Goal: Task Accomplishment & Management: Use online tool/utility

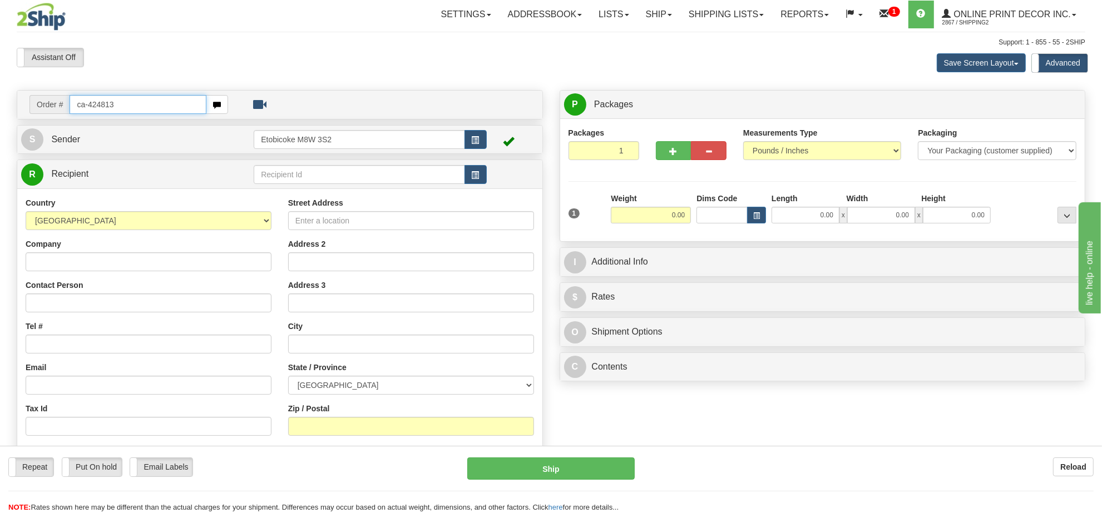
type input "ca-424813"
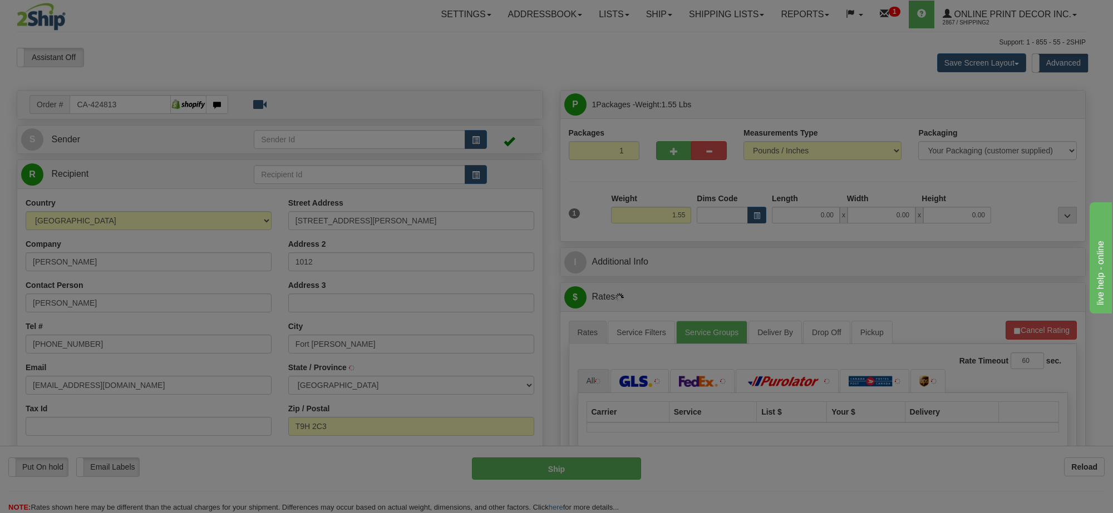
type input "FORT [PERSON_NAME]"
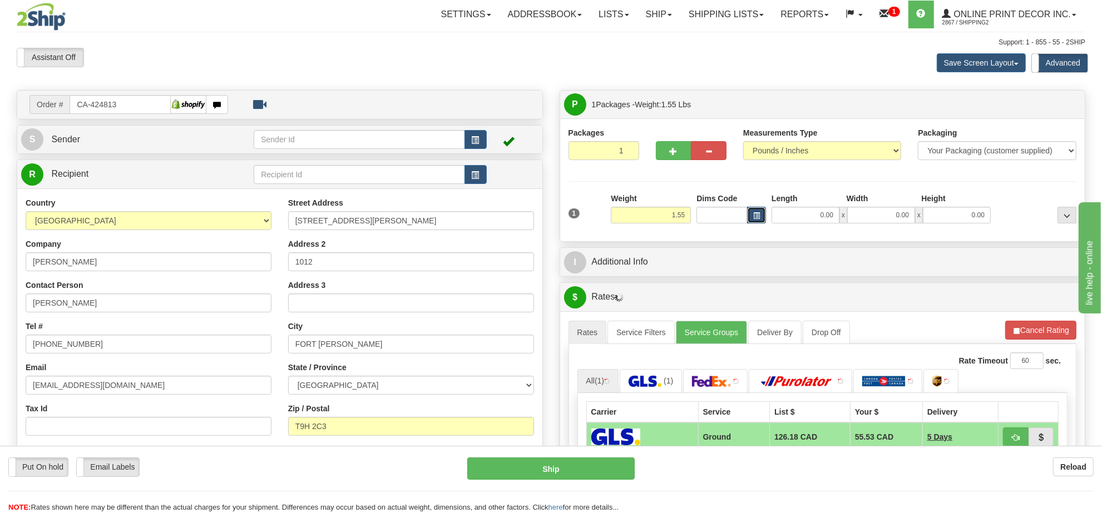
click at [755, 214] on span "button" at bounding box center [756, 216] width 7 height 6
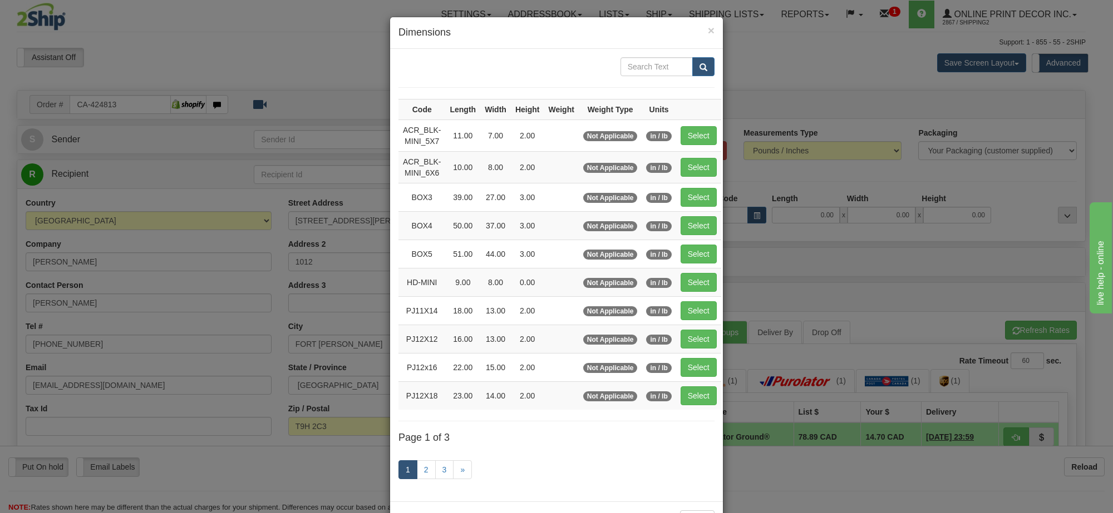
scroll to position [46, 0]
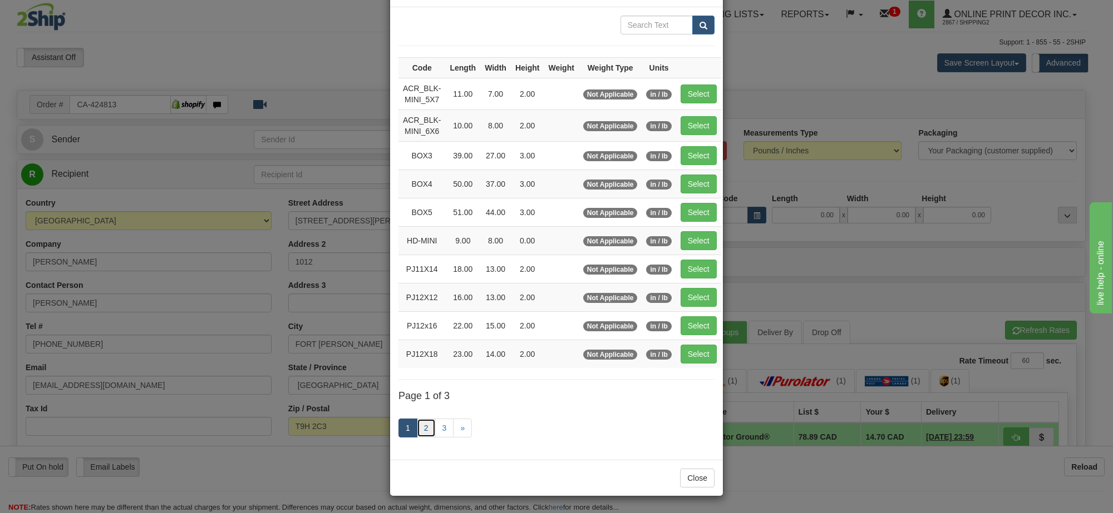
click at [419, 428] on link "2" at bounding box center [426, 428] width 19 height 19
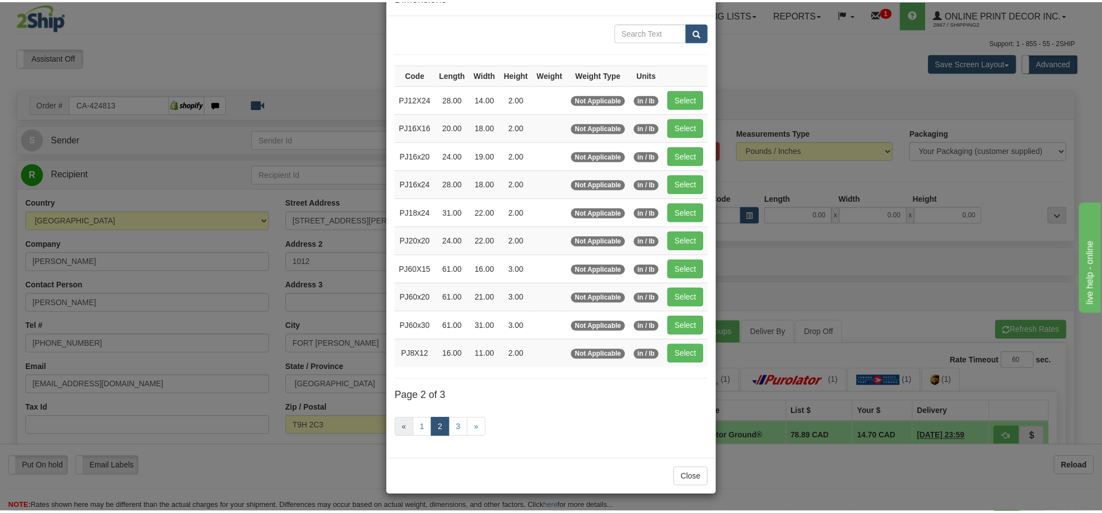
scroll to position [40, 0]
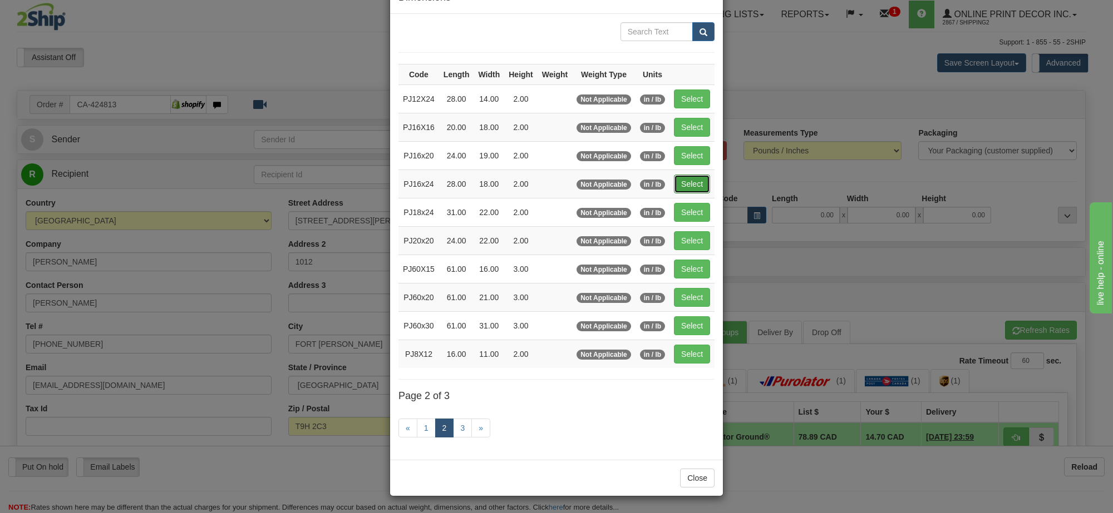
drag, startPoint x: 690, startPoint y: 178, endPoint x: 680, endPoint y: 211, distance: 35.0
click at [690, 179] on button "Select" at bounding box center [692, 184] width 36 height 19
type input "PJ16x24"
type input "28.00"
type input "18.00"
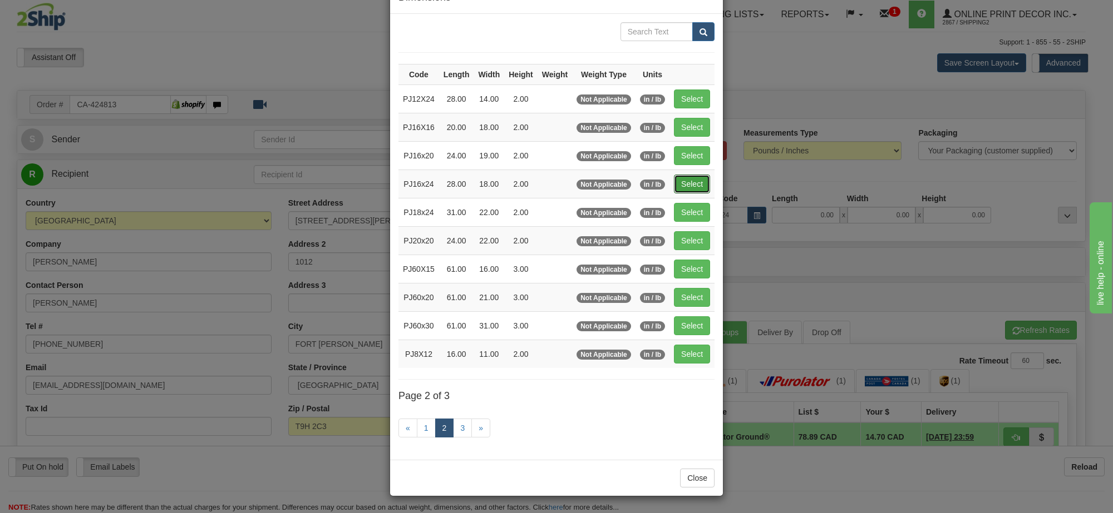
type input "2.00"
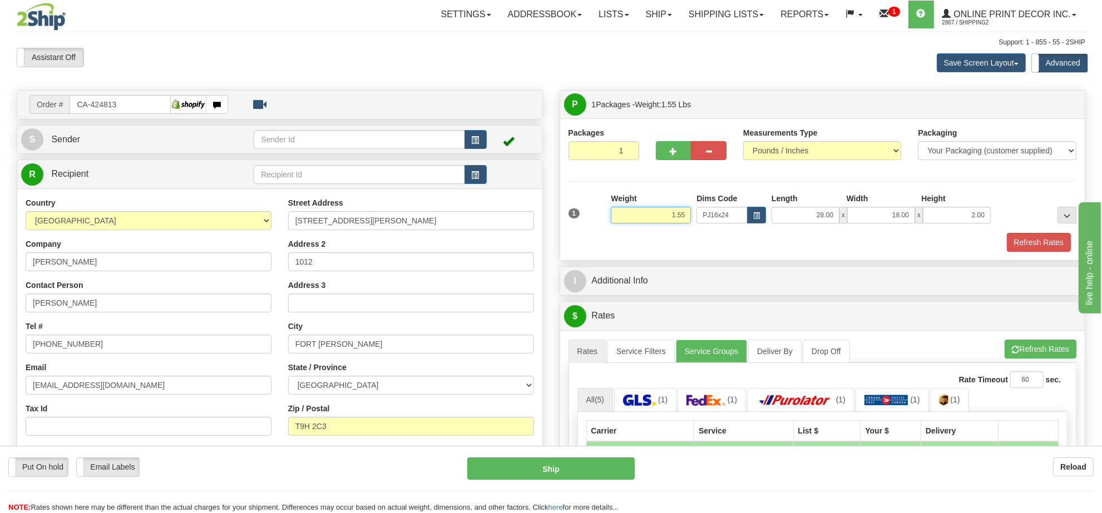
drag, startPoint x: 685, startPoint y: 217, endPoint x: 653, endPoint y: 219, distance: 32.9
click at [653, 219] on input "1.55" at bounding box center [651, 215] width 80 height 17
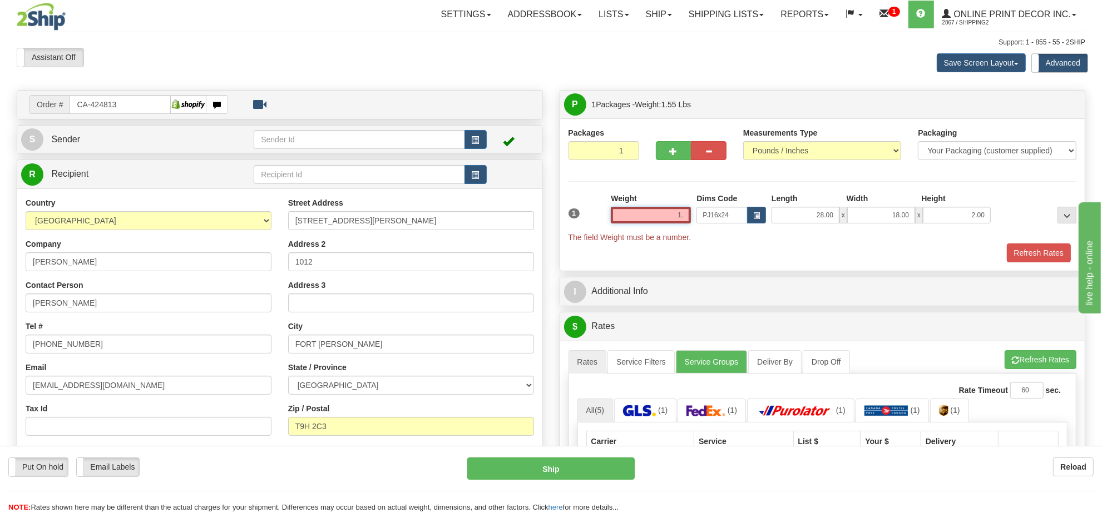
type input "1"
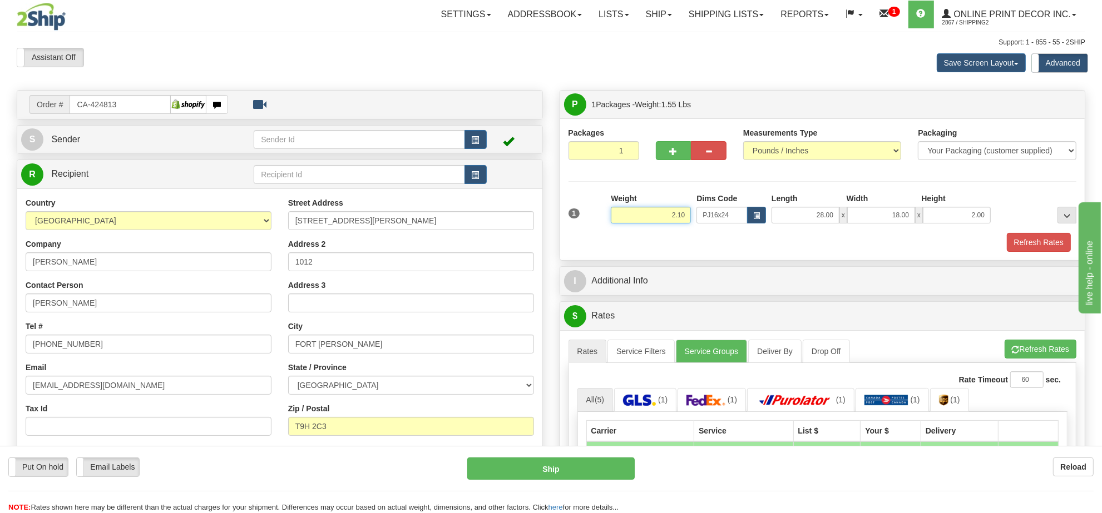
type input "2.10"
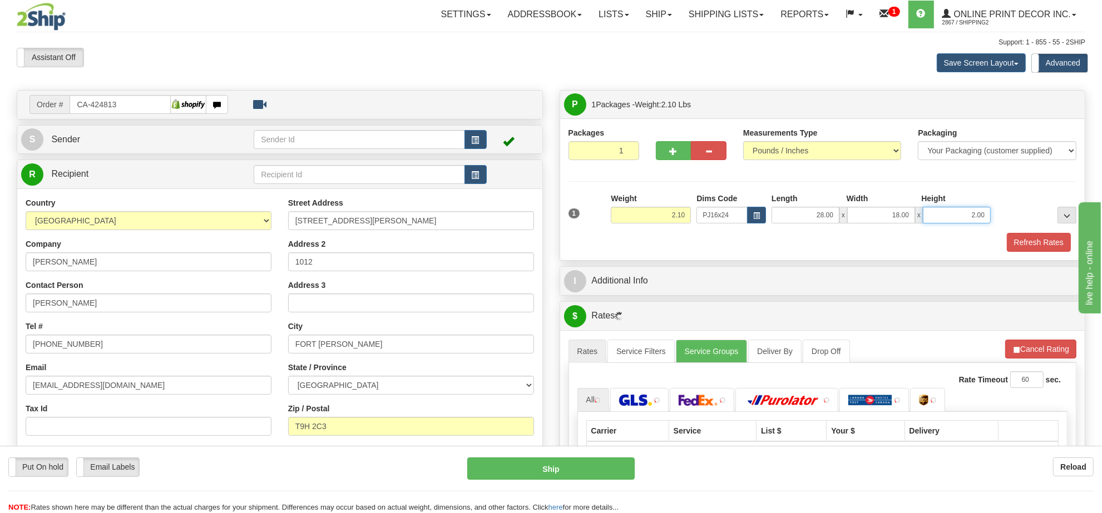
drag, startPoint x: 986, startPoint y: 214, endPoint x: 918, endPoint y: 224, distance: 69.2
click at [918, 224] on div "28.00 x 18.00 x 2.00" at bounding box center [881, 215] width 219 height 17
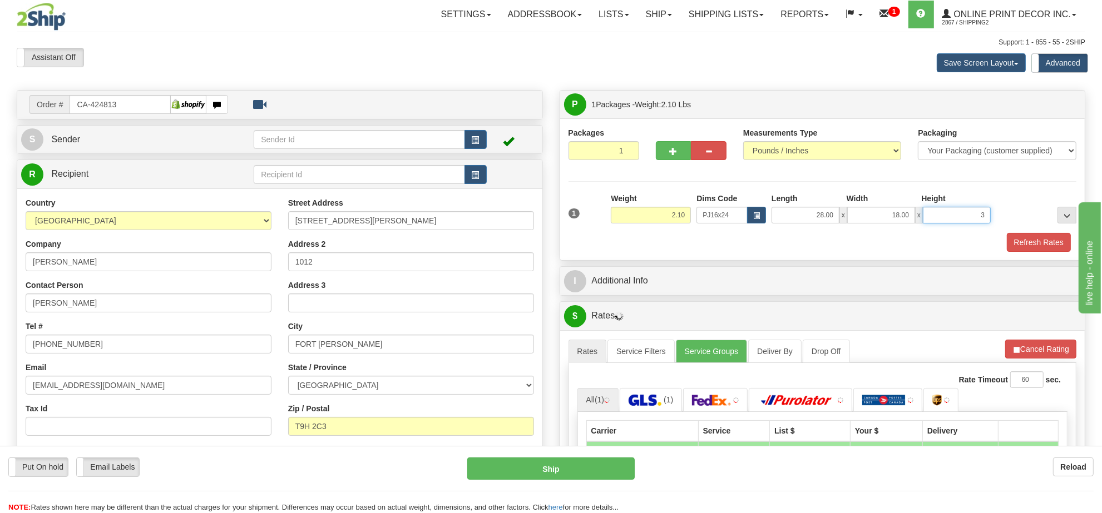
click button "Delete" at bounding box center [0, 0] width 0 height 0
type input "3.00"
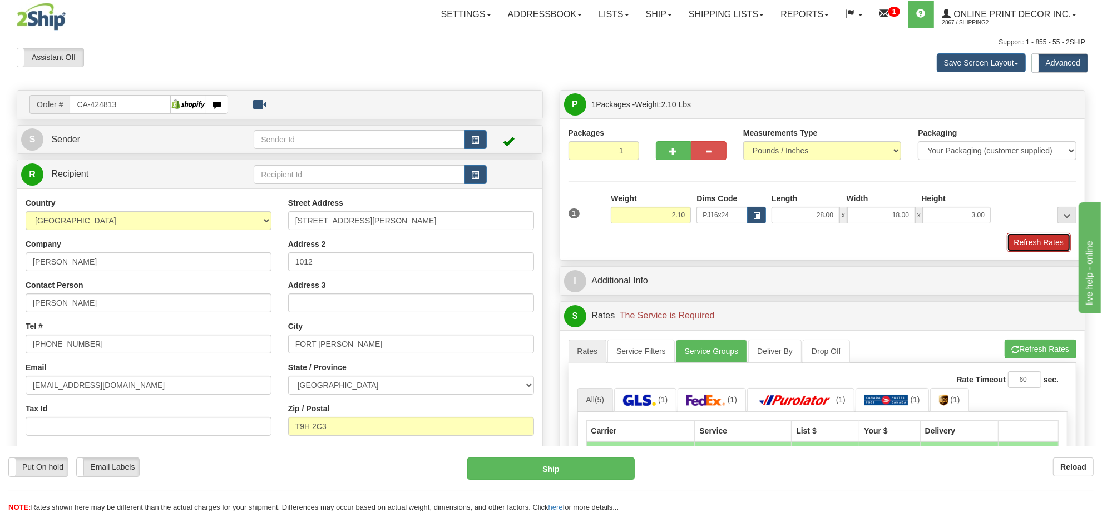
click at [1051, 243] on button "Refresh Rates" at bounding box center [1039, 242] width 64 height 19
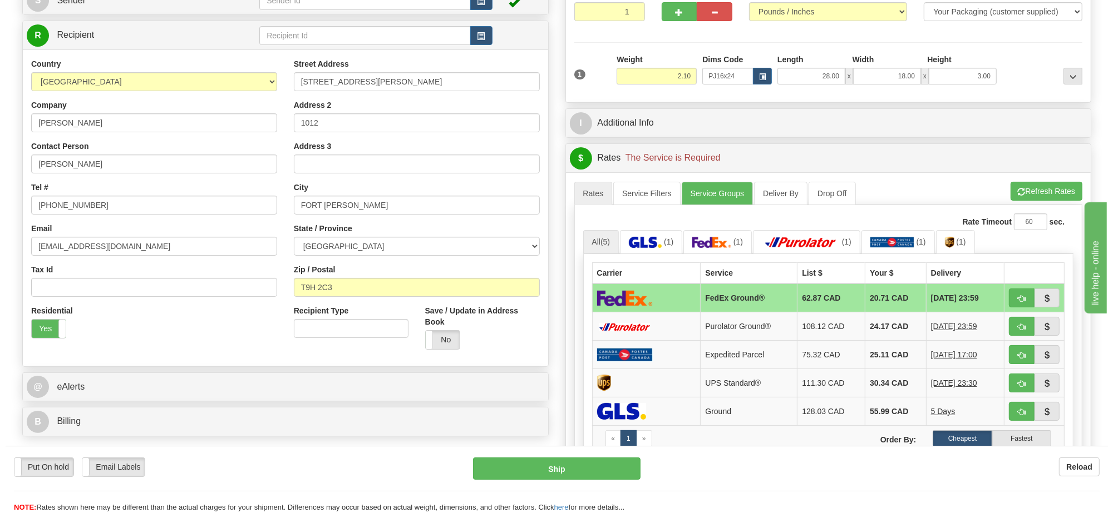
scroll to position [70, 0]
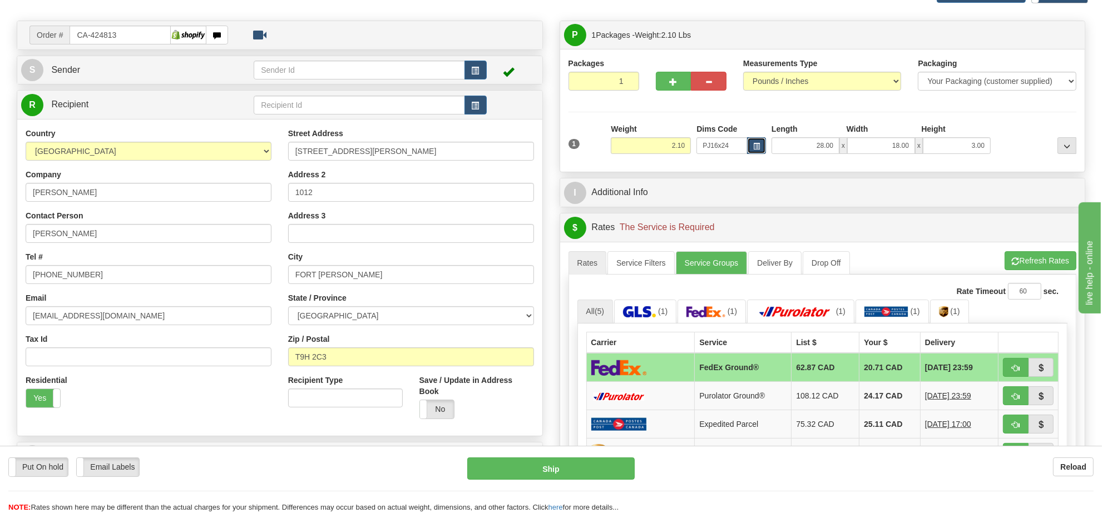
click at [754, 149] on span "button" at bounding box center [756, 147] width 7 height 6
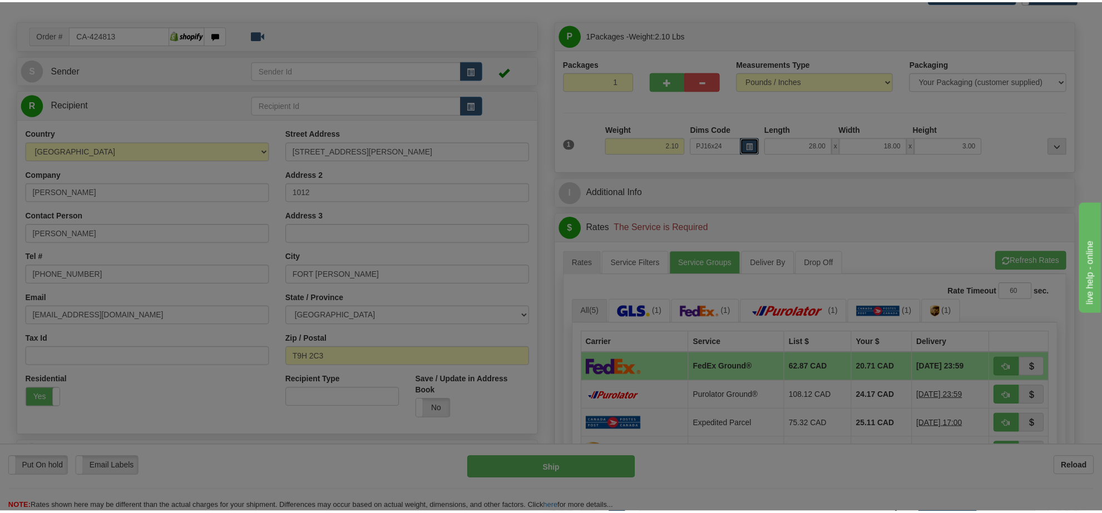
scroll to position [0, 0]
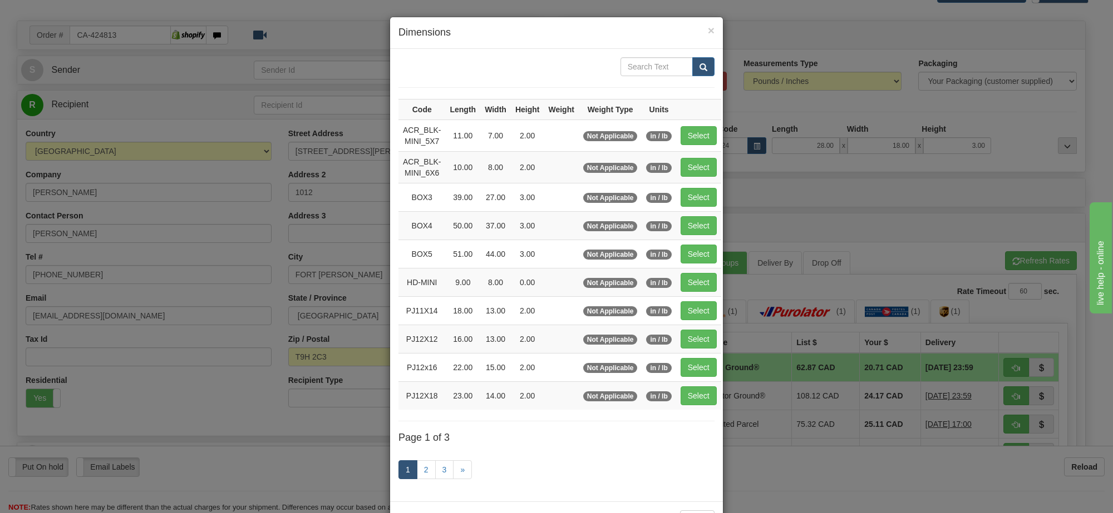
click at [755, 226] on div "× Dimensions Code Length Width Height Weight Weight Type Units ACR_BLK-MINI_5X7…" at bounding box center [556, 256] width 1113 height 513
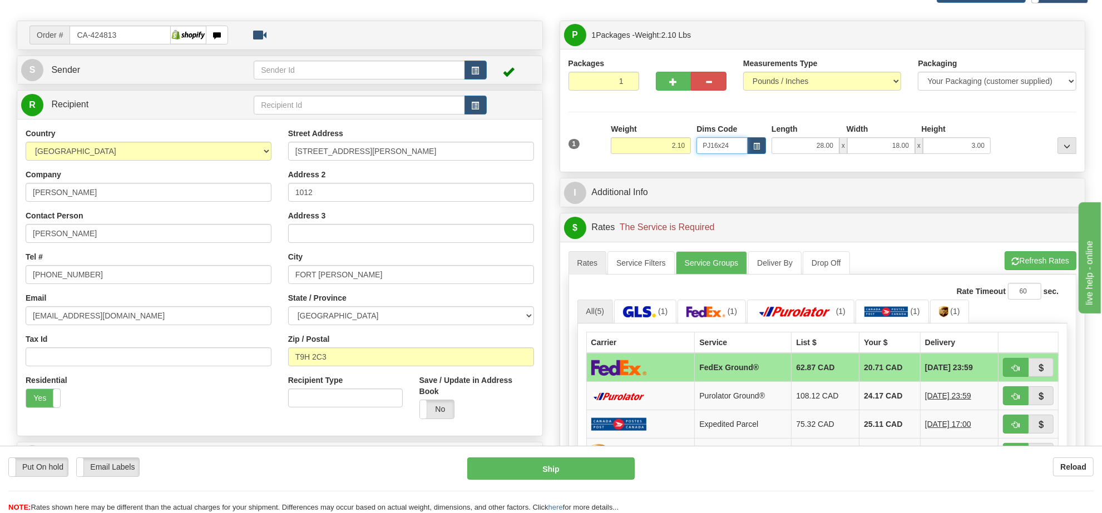
drag, startPoint x: 735, startPoint y: 148, endPoint x: 682, endPoint y: 146, distance: 53.4
click at [682, 146] on div "1 Weight 2.10 Dims Code x x" at bounding box center [823, 143] width 514 height 39
type input "1.98"
click at [680, 87] on button "button" at bounding box center [674, 81] width 36 height 19
radio input "true"
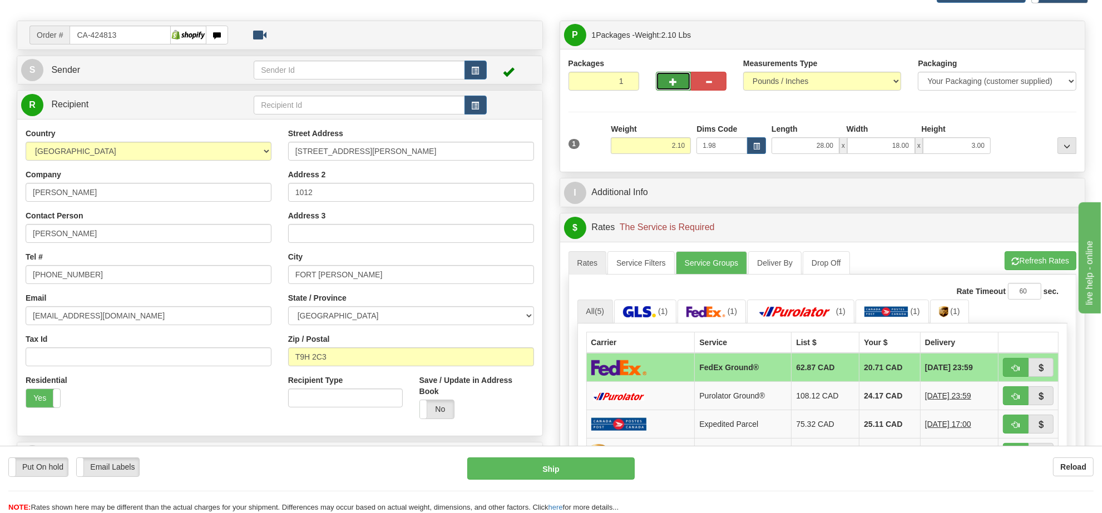
type input "2"
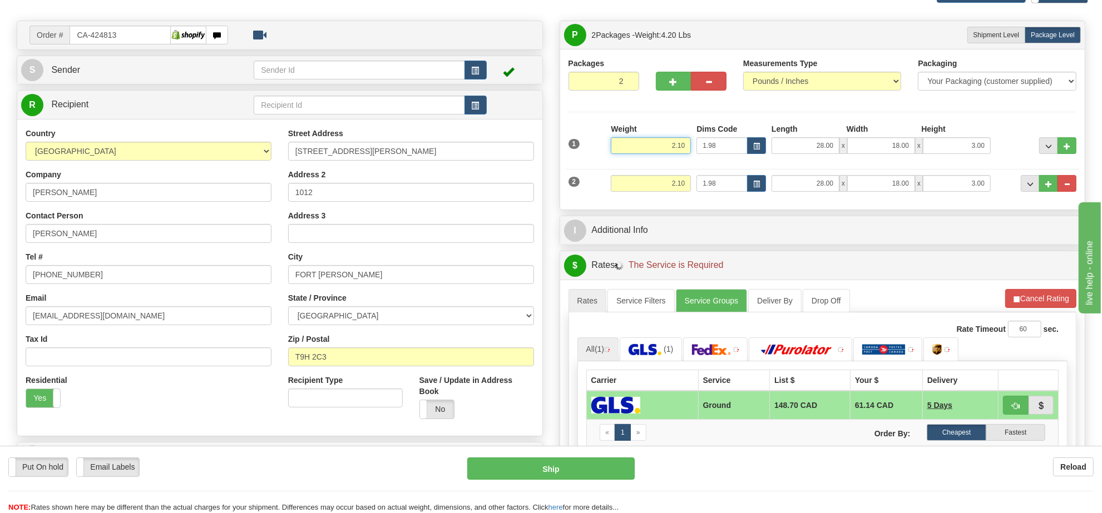
drag, startPoint x: 685, startPoint y: 146, endPoint x: 624, endPoint y: 142, distance: 61.9
click at [624, 142] on input "2.10" at bounding box center [651, 145] width 80 height 17
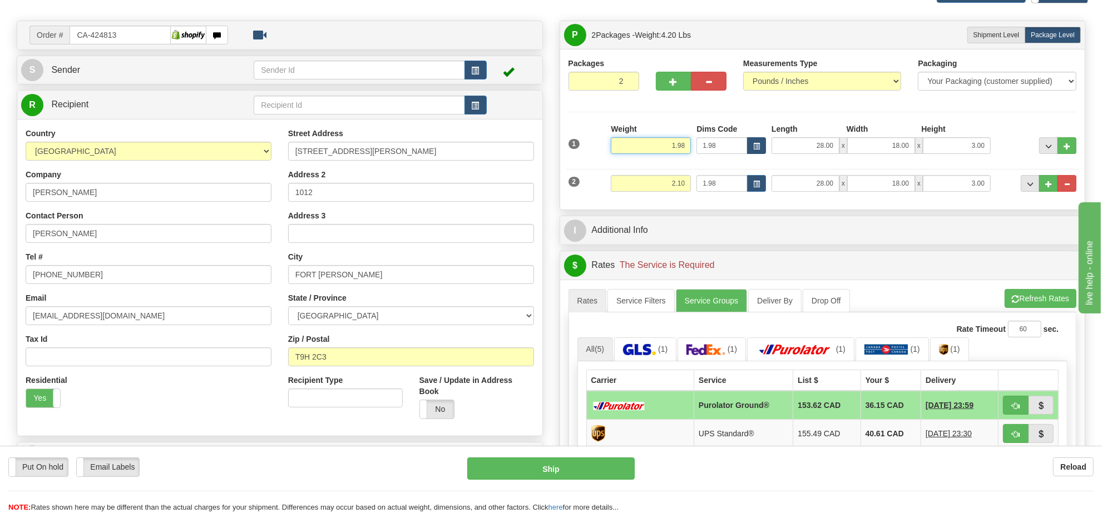
type input "1.98"
click at [757, 147] on span "button" at bounding box center [756, 147] width 7 height 6
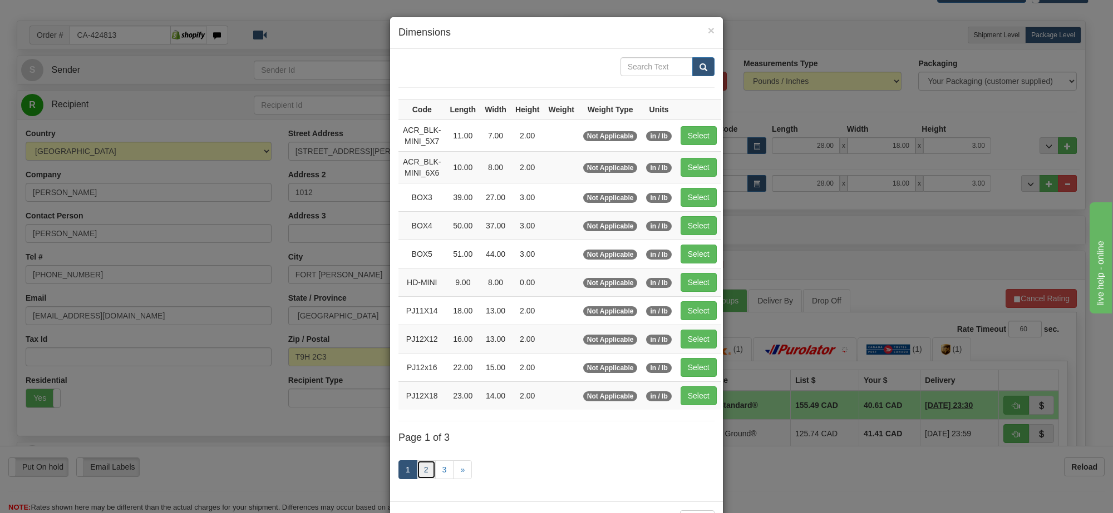
click at [418, 479] on link "2" at bounding box center [426, 470] width 19 height 19
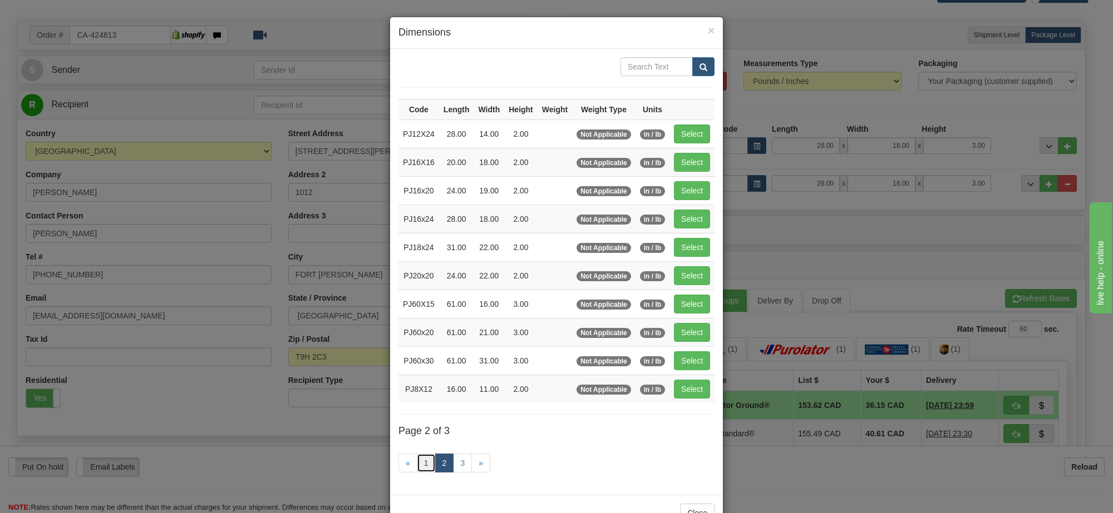
click at [419, 466] on link "1" at bounding box center [426, 463] width 19 height 19
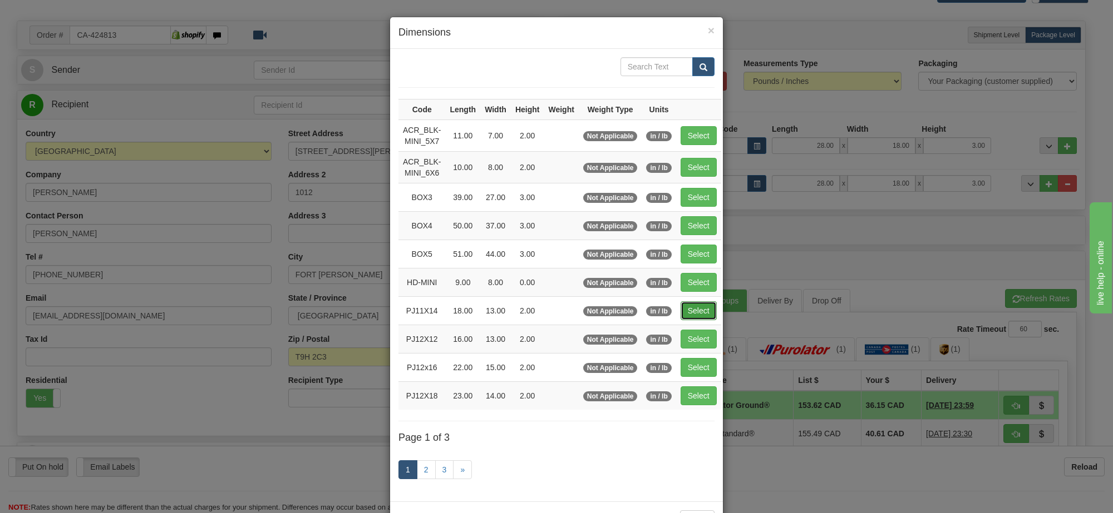
click at [699, 309] on button "Select" at bounding box center [698, 311] width 36 height 19
type input "PJ11X14"
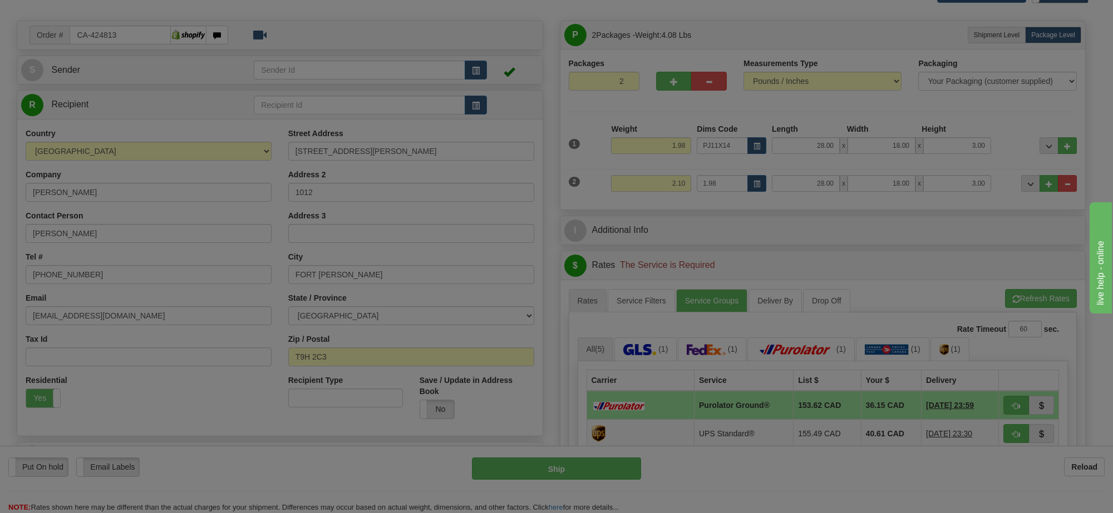
type input "18.00"
type input "13.00"
type input "2.00"
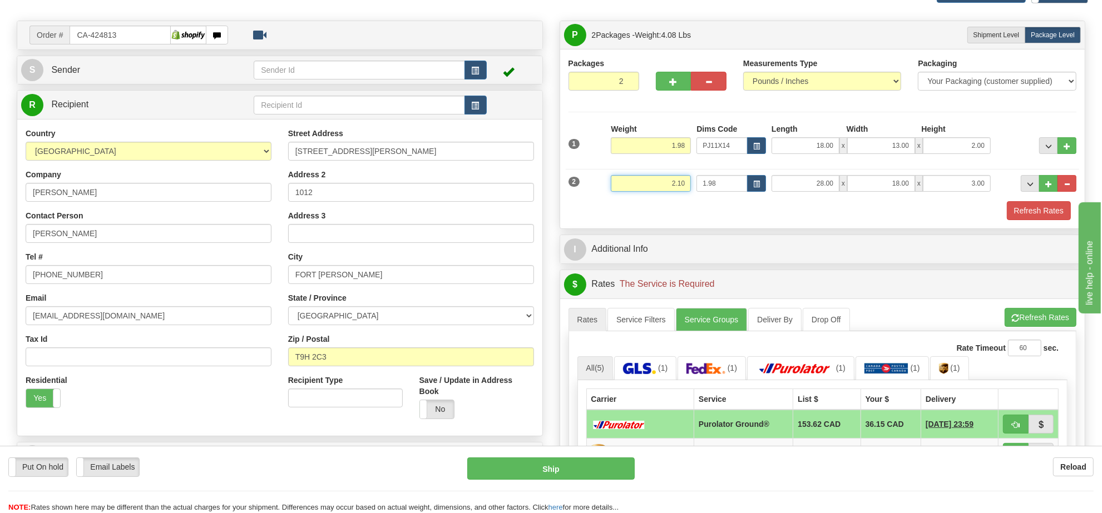
drag, startPoint x: 690, startPoint y: 185, endPoint x: 645, endPoint y: 196, distance: 46.0
click at [645, 196] on div "Weight 2.10" at bounding box center [651, 187] width 86 height 25
type input "1.00"
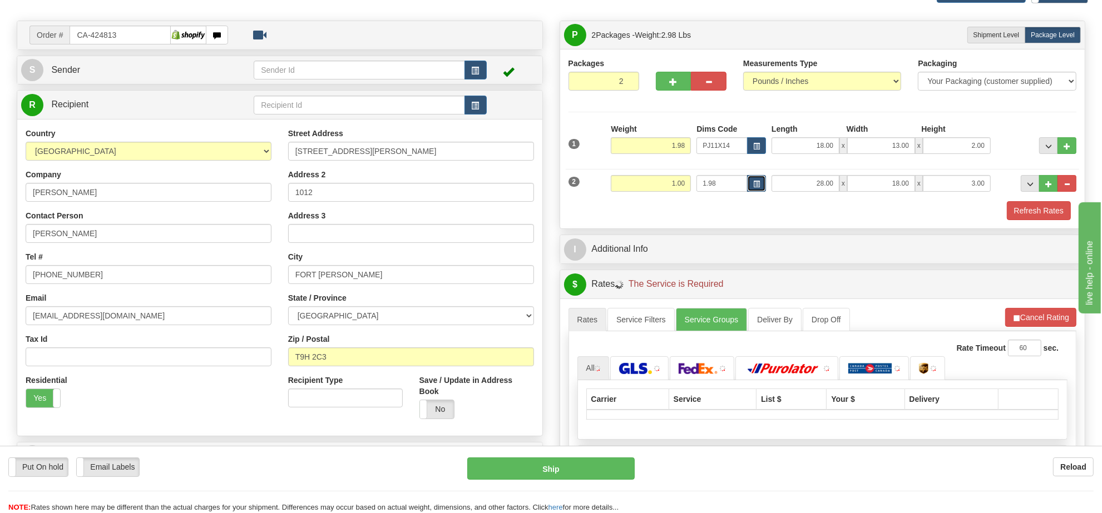
click at [753, 187] on span "button" at bounding box center [756, 184] width 7 height 6
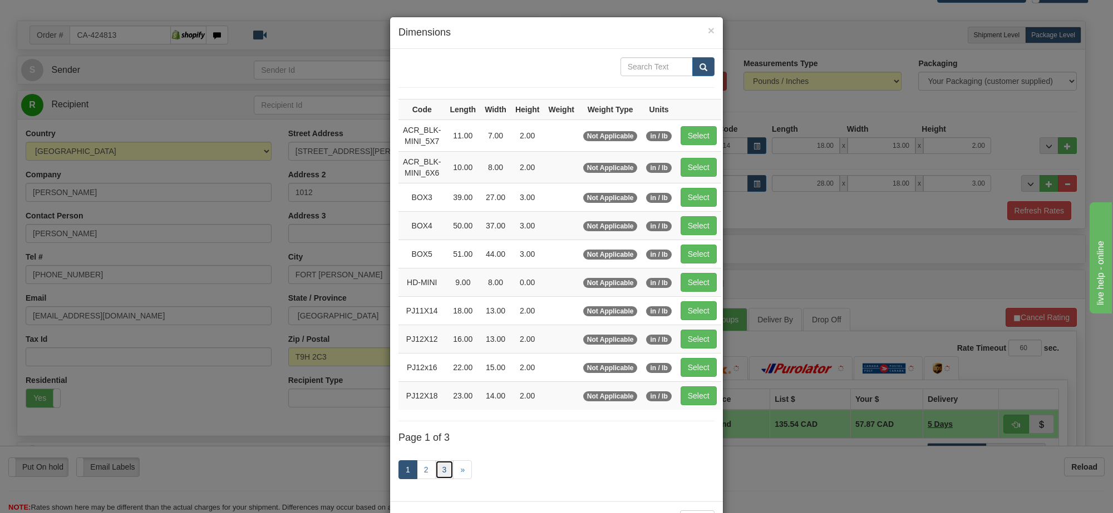
click at [440, 475] on link "3" at bounding box center [444, 470] width 19 height 19
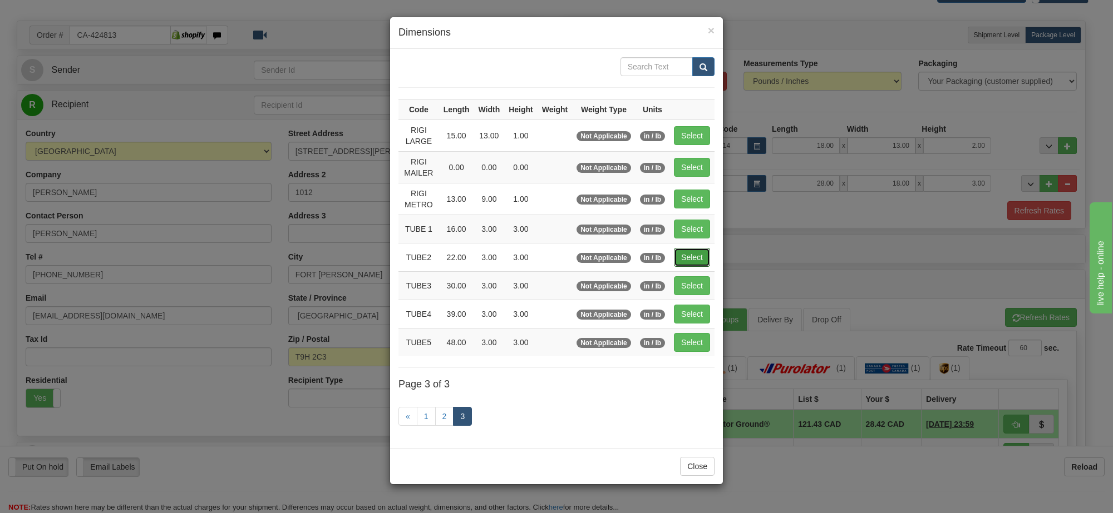
drag, startPoint x: 679, startPoint y: 259, endPoint x: 836, endPoint y: 248, distance: 157.3
click at [680, 259] on button "Select" at bounding box center [692, 257] width 36 height 19
type input "TUBE2"
type input "22.00"
type input "3.00"
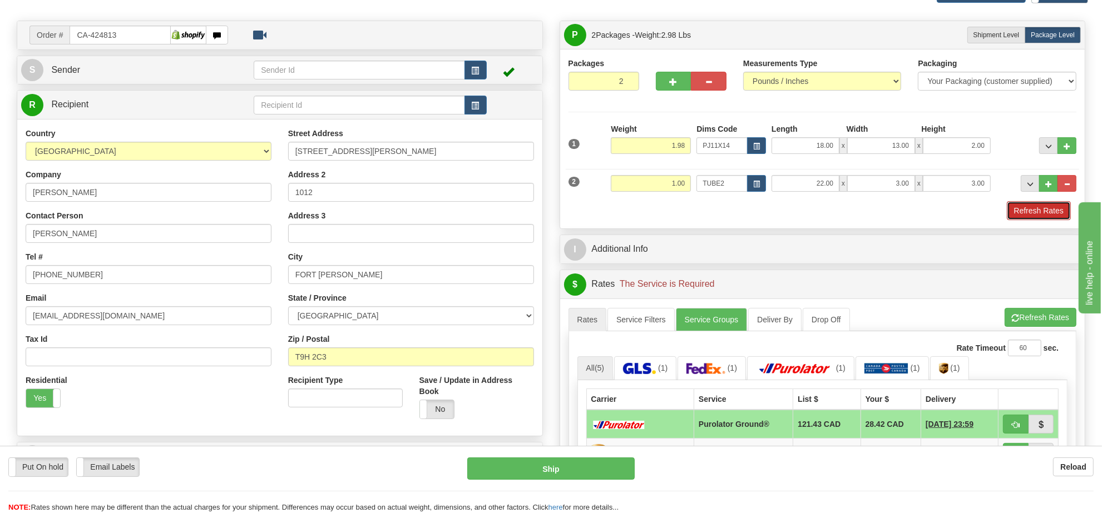
click at [1039, 211] on button "Refresh Rates" at bounding box center [1039, 210] width 64 height 19
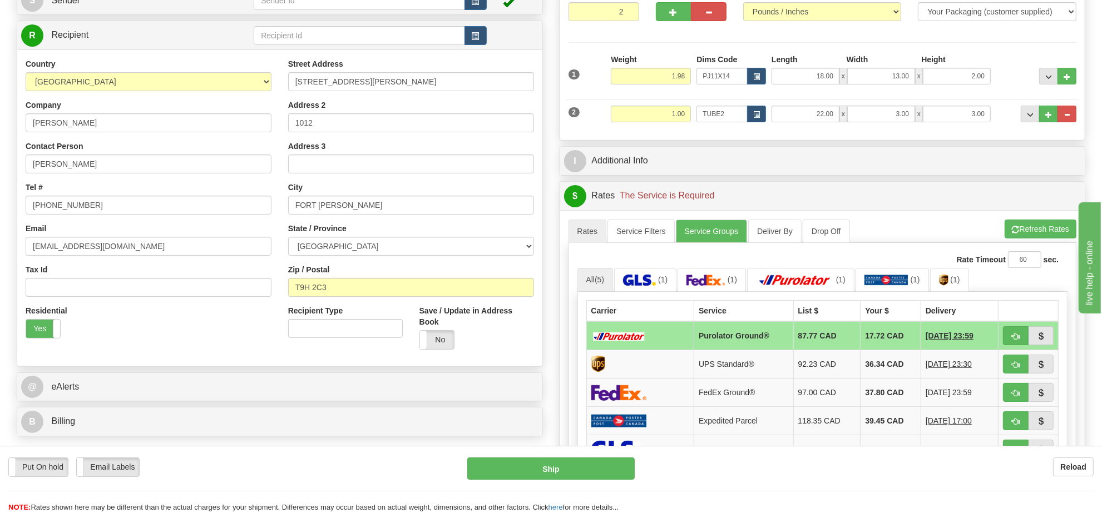
scroll to position [209, 0]
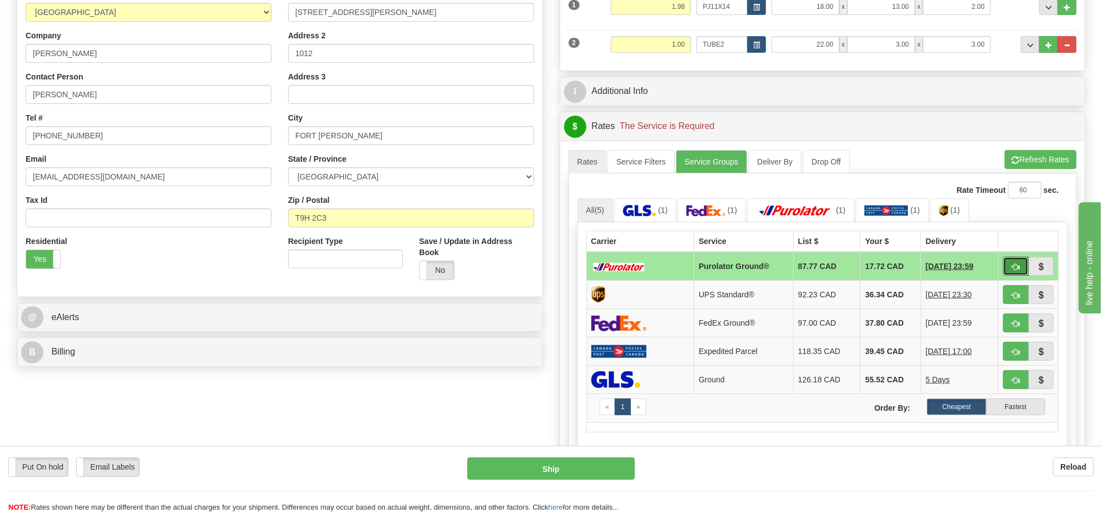
drag, startPoint x: 1010, startPoint y: 267, endPoint x: 916, endPoint y: 141, distance: 157.8
click at [916, 125] on div "$ Rates The Service is Required Cancel A change has been made which could impac…" at bounding box center [823, 318] width 526 height 412
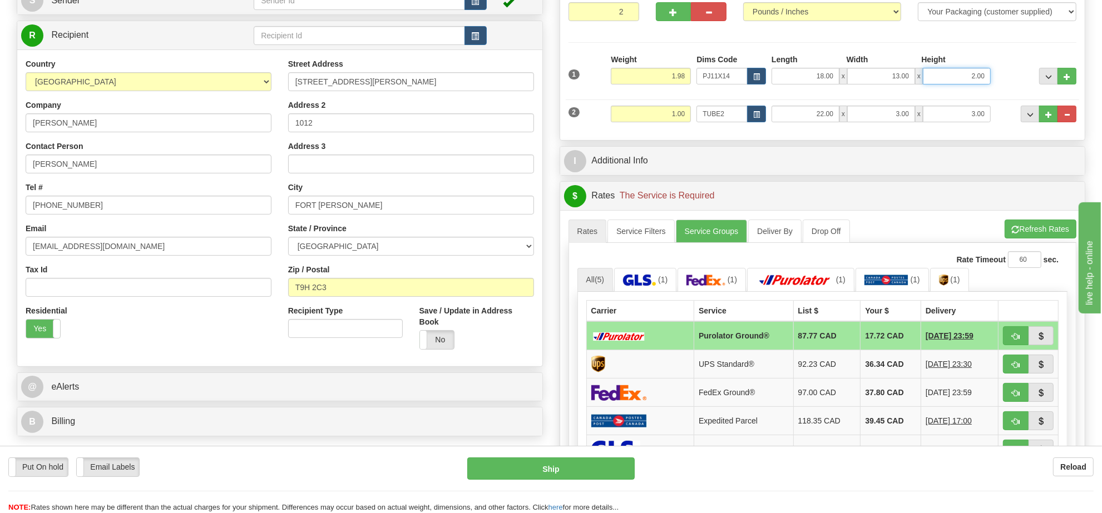
drag, startPoint x: 989, startPoint y: 71, endPoint x: 897, endPoint y: 81, distance: 91.8
click at [897, 81] on div "18.00 x 13.00 x 2.00" at bounding box center [881, 76] width 219 height 17
click button "Delete" at bounding box center [0, 0] width 0 height 0
type input "3.00"
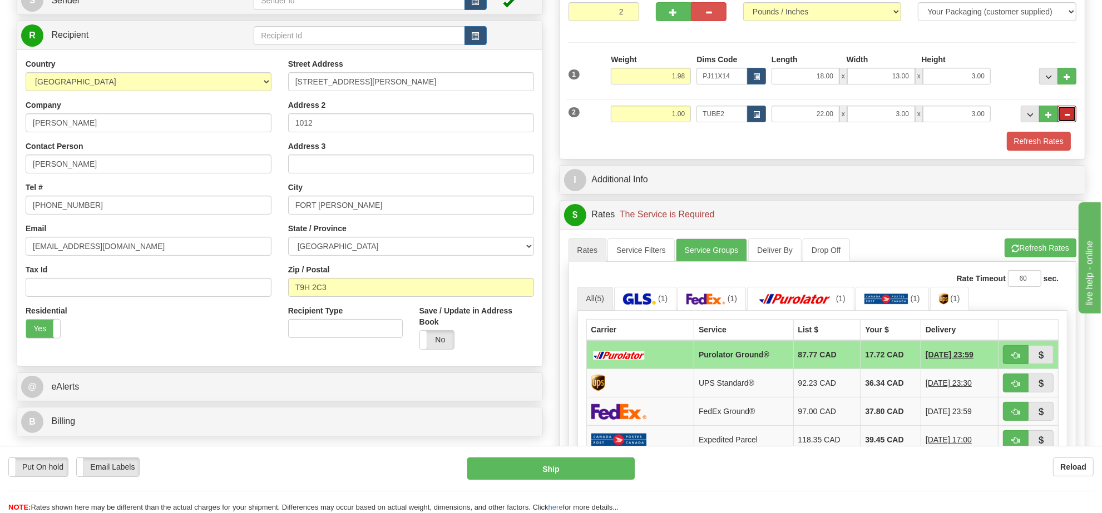
click at [1066, 113] on span "..." at bounding box center [1067, 115] width 7 height 6
type input "1"
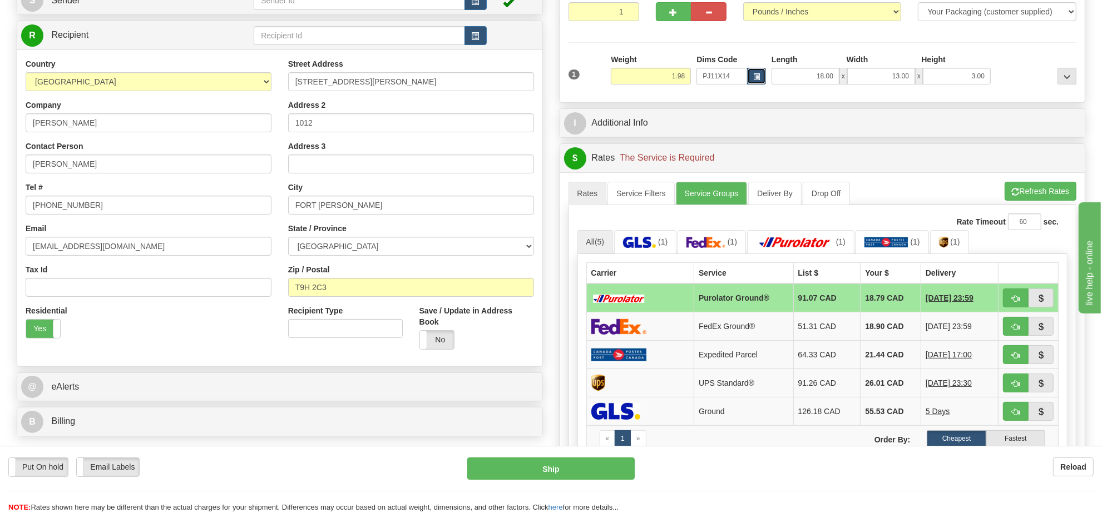
click at [755, 78] on span "button" at bounding box center [756, 77] width 7 height 6
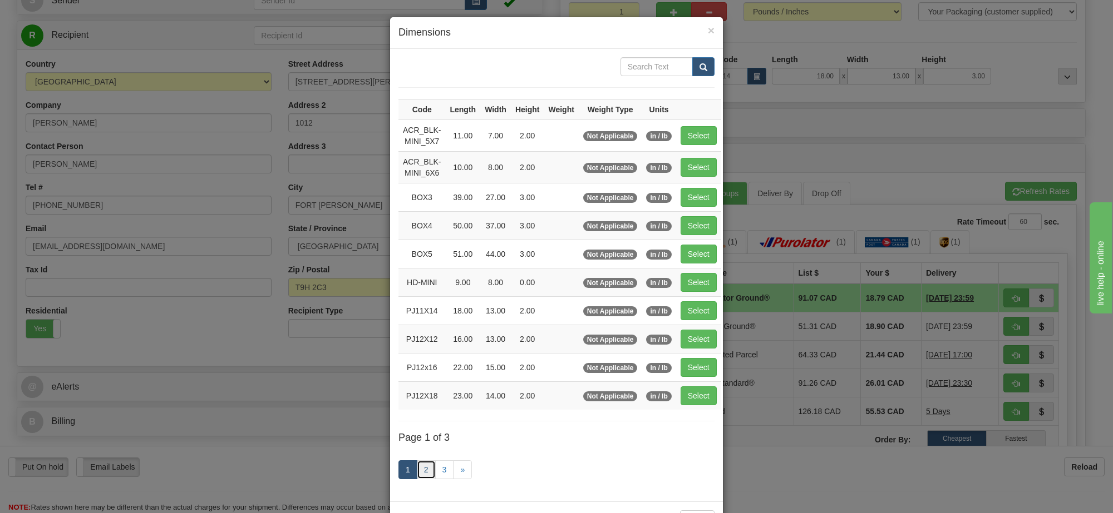
click at [417, 480] on link "2" at bounding box center [426, 470] width 19 height 19
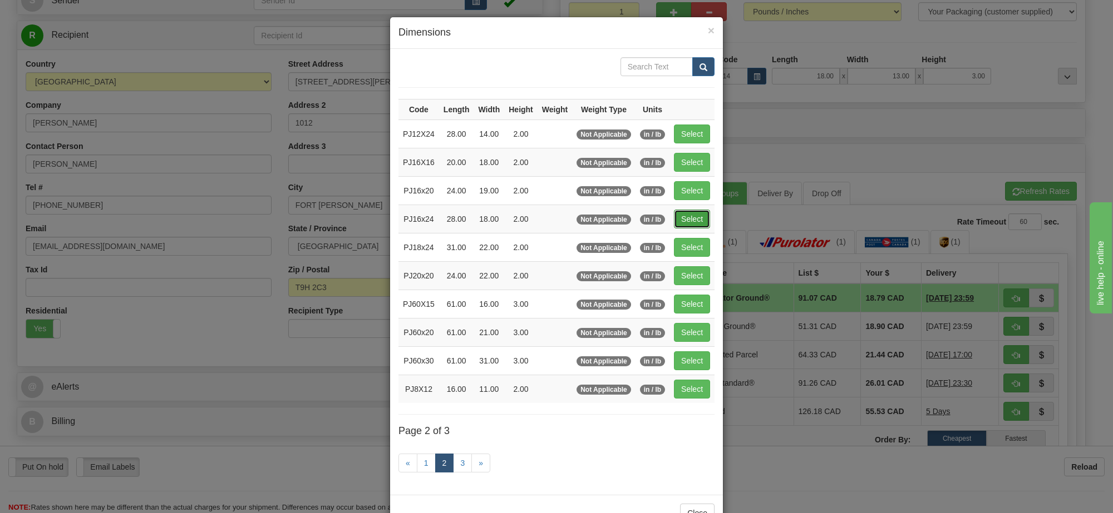
click at [679, 218] on button "Select" at bounding box center [692, 219] width 36 height 19
type input "PJ16x24"
type input "28.00"
type input "18.00"
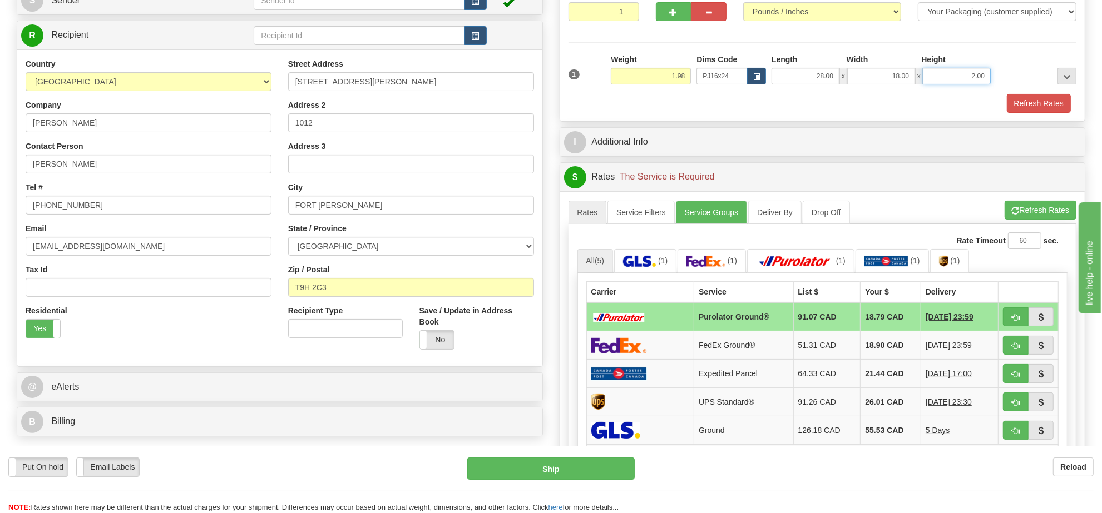
drag, startPoint x: 986, startPoint y: 72, endPoint x: 888, endPoint y: 67, distance: 98.1
click at [888, 67] on div "Length Width Height 28.00 x 18.00 x 2.00" at bounding box center [881, 69] width 225 height 31
click button "Delete" at bounding box center [0, 0] width 0 height 0
type input "3.00"
click at [1021, 108] on button "Refresh Rates" at bounding box center [1039, 103] width 64 height 19
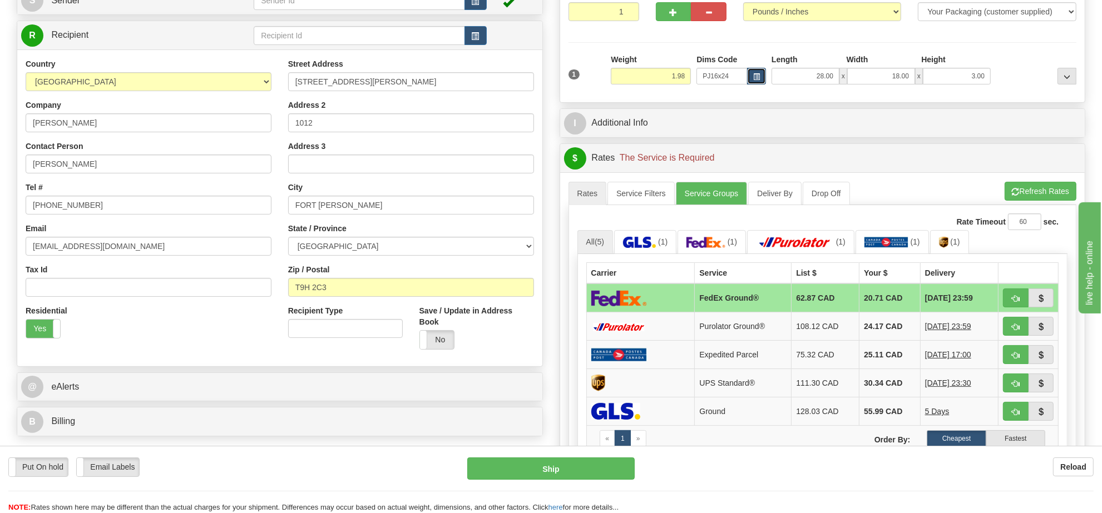
click at [757, 80] on span "button" at bounding box center [756, 77] width 7 height 6
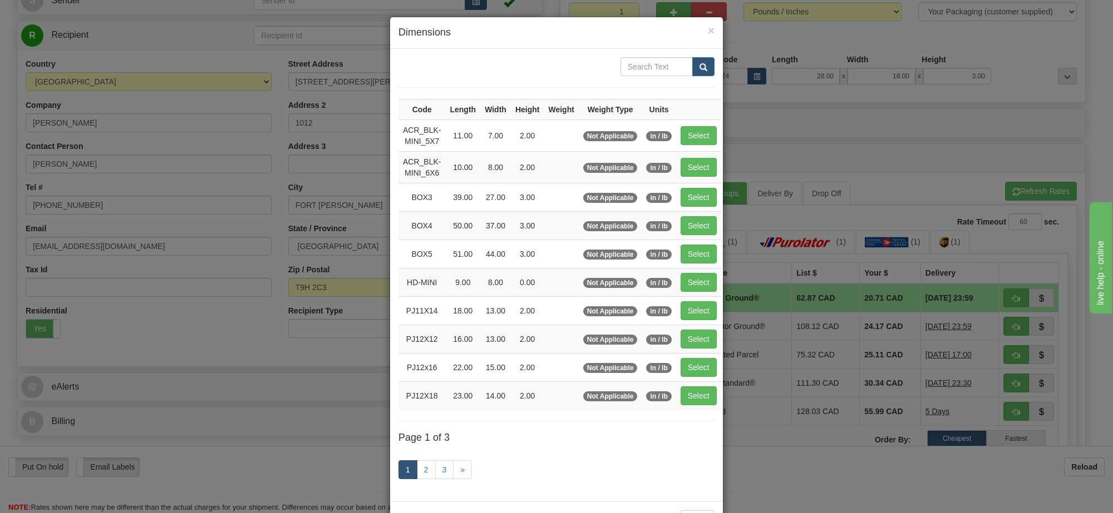
click at [774, 159] on div "× Dimensions Code Length Width Height Weight Weight Type Units ACR_BLK-MINI_5X7…" at bounding box center [556, 256] width 1113 height 513
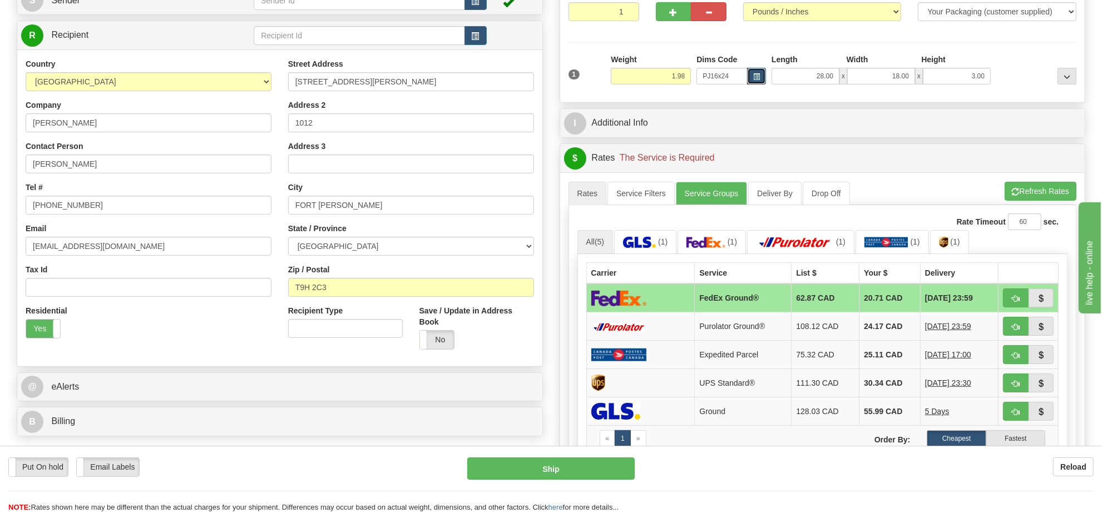
click at [753, 78] on span "button" at bounding box center [756, 77] width 7 height 6
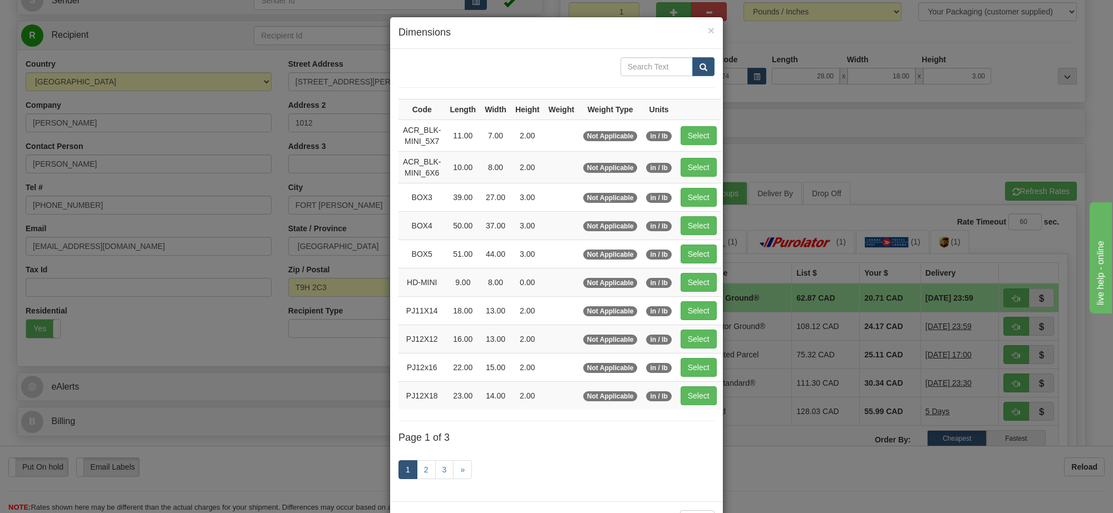
click at [782, 142] on div "× Dimensions Code Length Width Height Weight Weight Type Units ACR_BLK-MINI_5X7…" at bounding box center [556, 256] width 1113 height 513
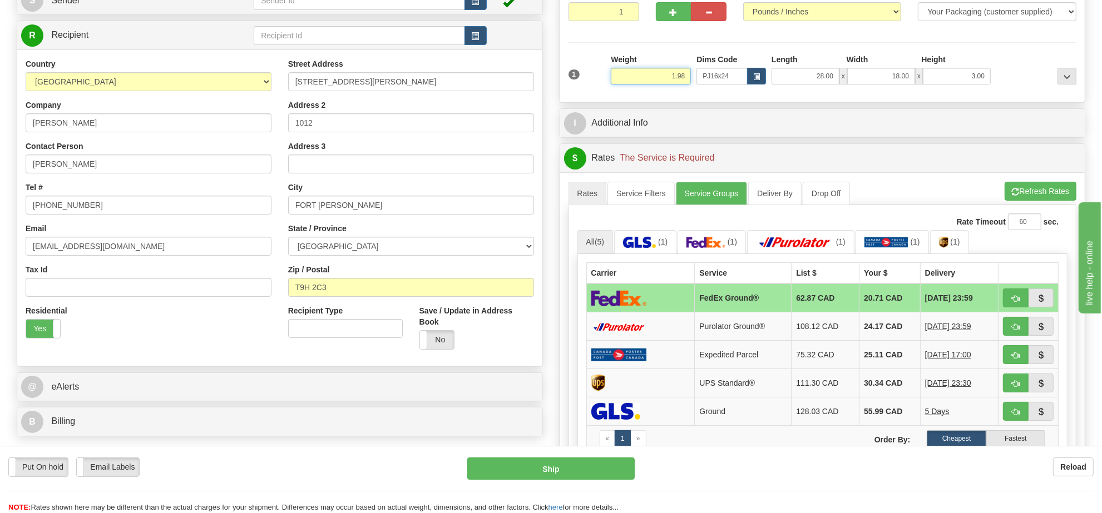
drag, startPoint x: 687, startPoint y: 73, endPoint x: 616, endPoint y: 85, distance: 71.6
click at [616, 85] on input "1.98" at bounding box center [651, 76] width 80 height 17
type input "2.10"
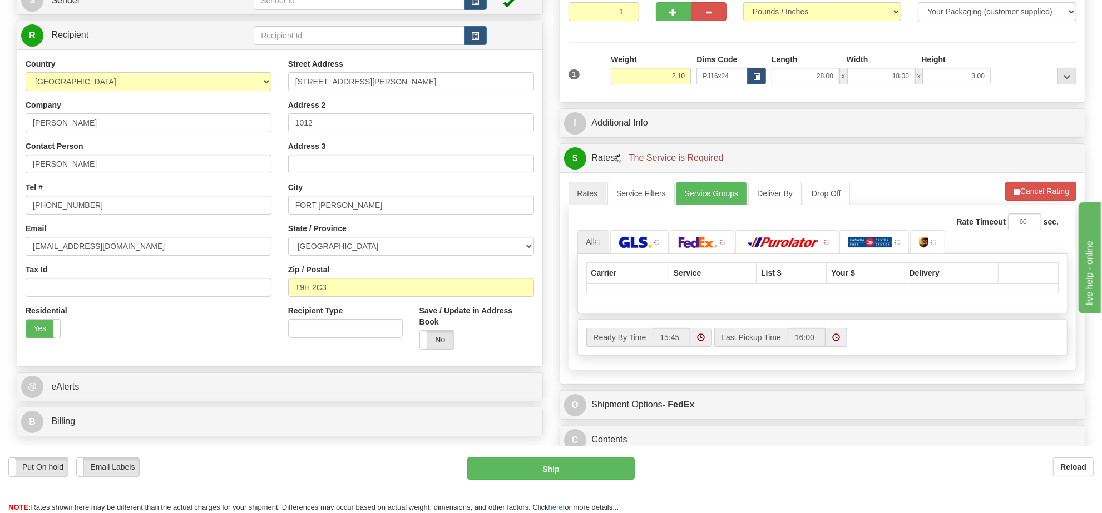
click at [1028, 186] on li "Refresh Rates Cancel Rating" at bounding box center [1040, 191] width 71 height 19
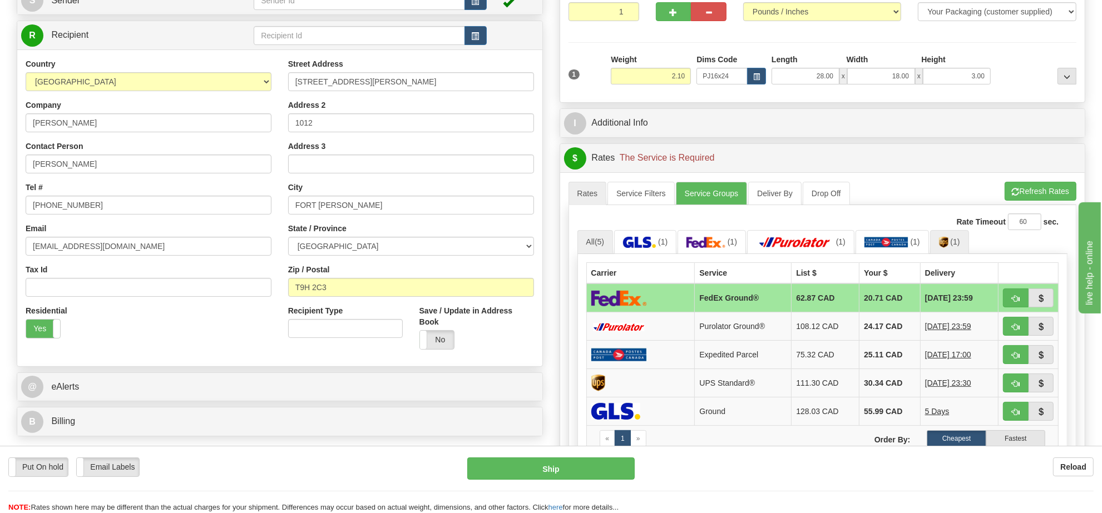
scroll to position [209, 0]
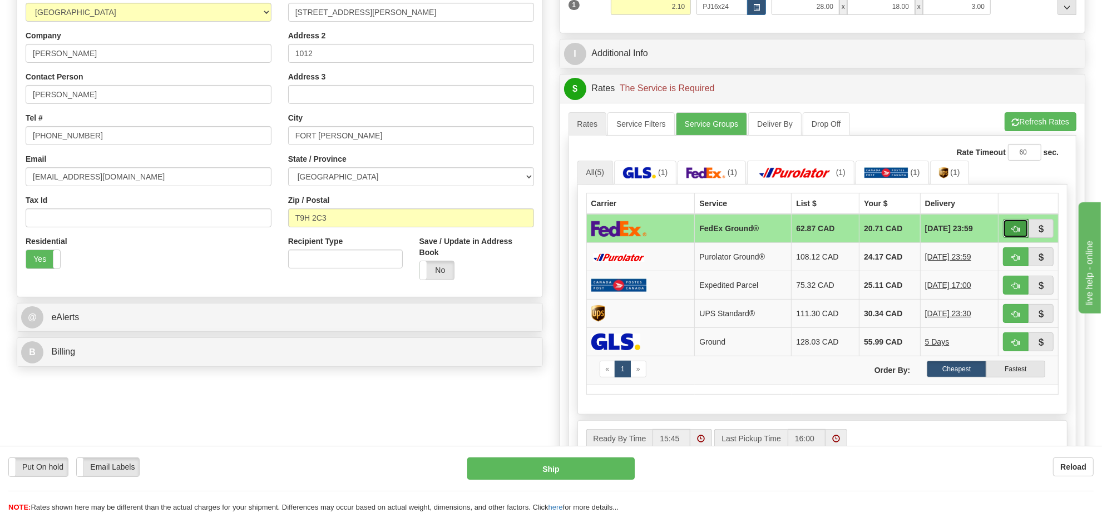
click at [1013, 228] on button "button" at bounding box center [1016, 228] width 26 height 19
type input "92"
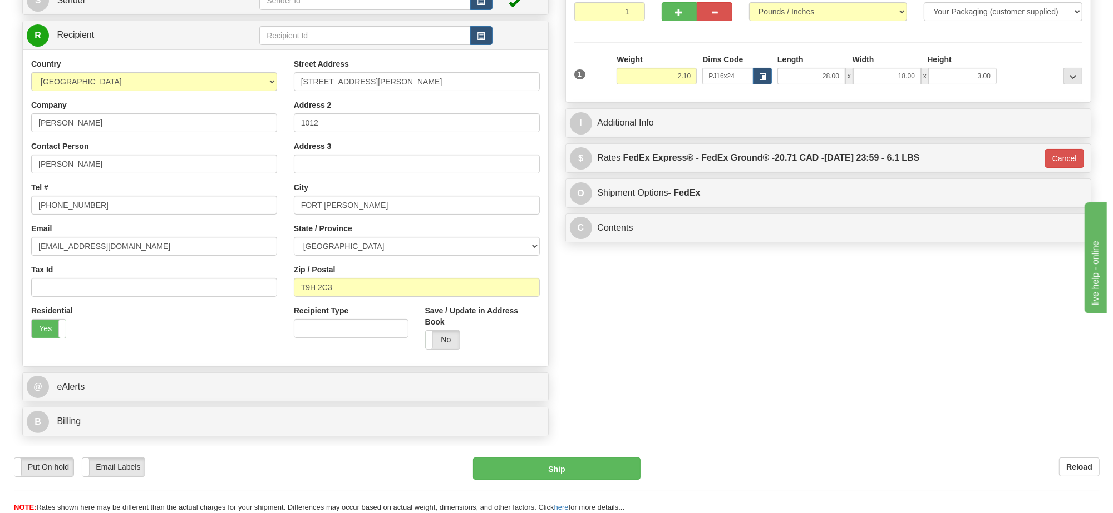
scroll to position [0, 0]
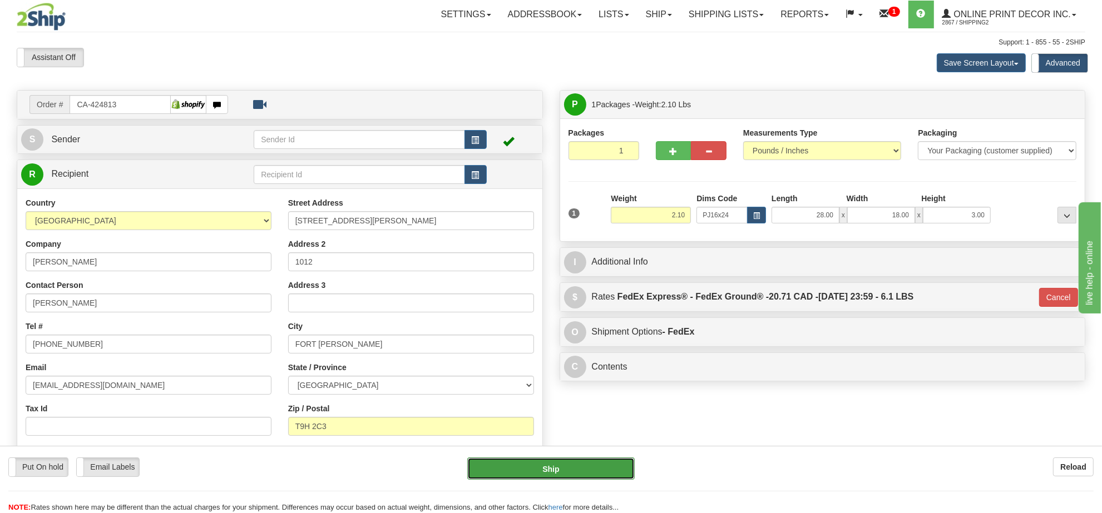
click at [576, 471] on button "Ship" at bounding box center [550, 469] width 167 height 22
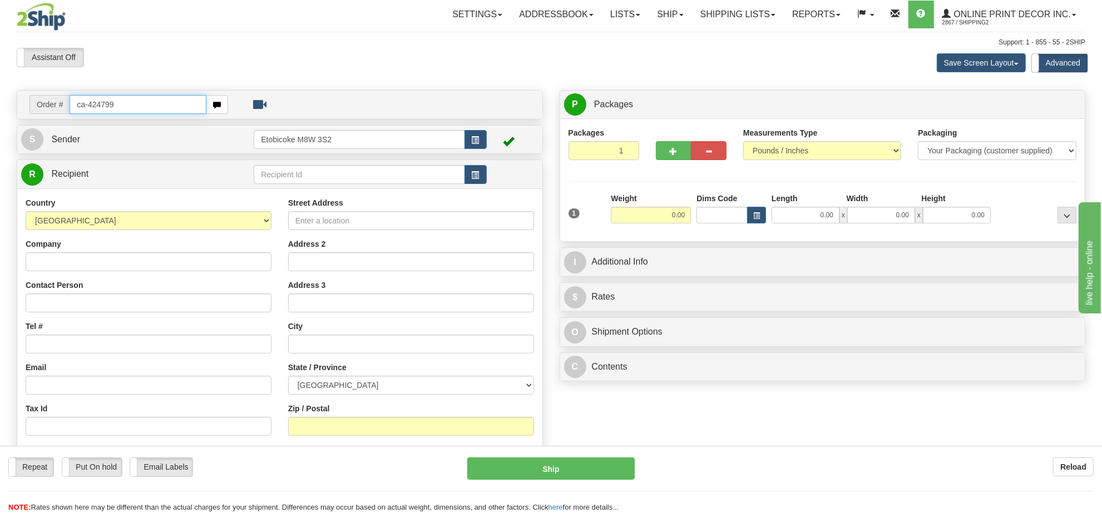
type input "ca-424799"
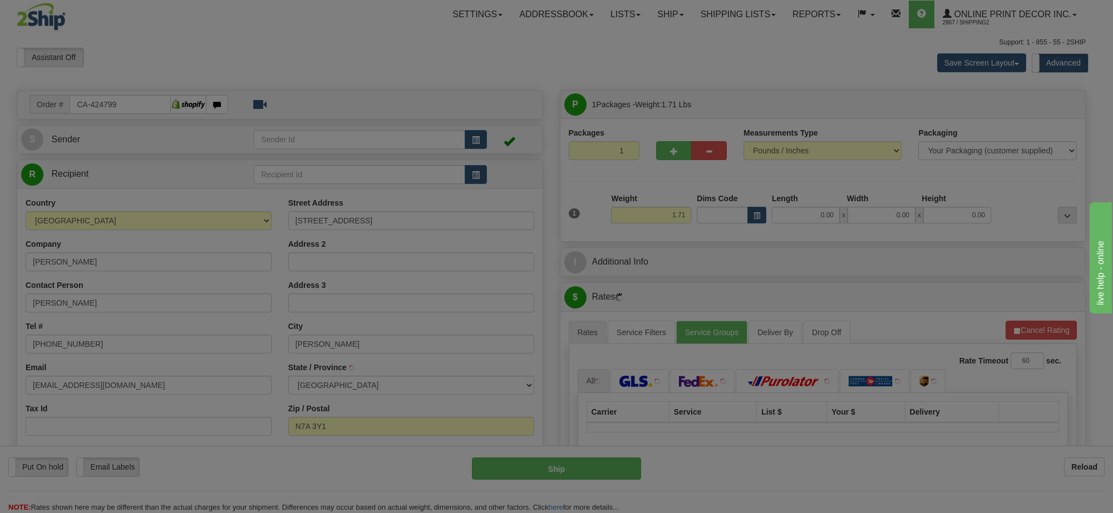
type input "GODERICH"
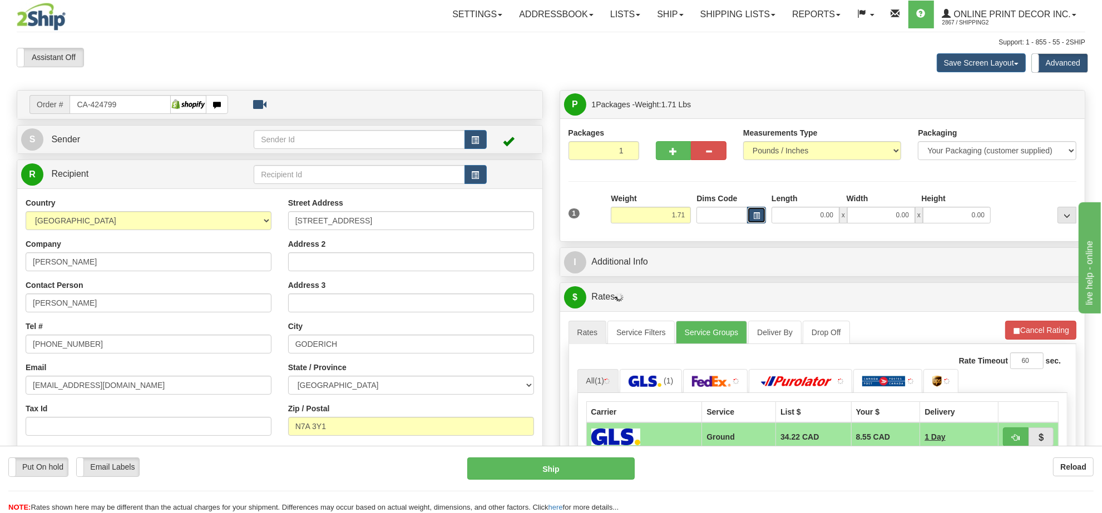
click at [760, 217] on button "button" at bounding box center [756, 215] width 19 height 17
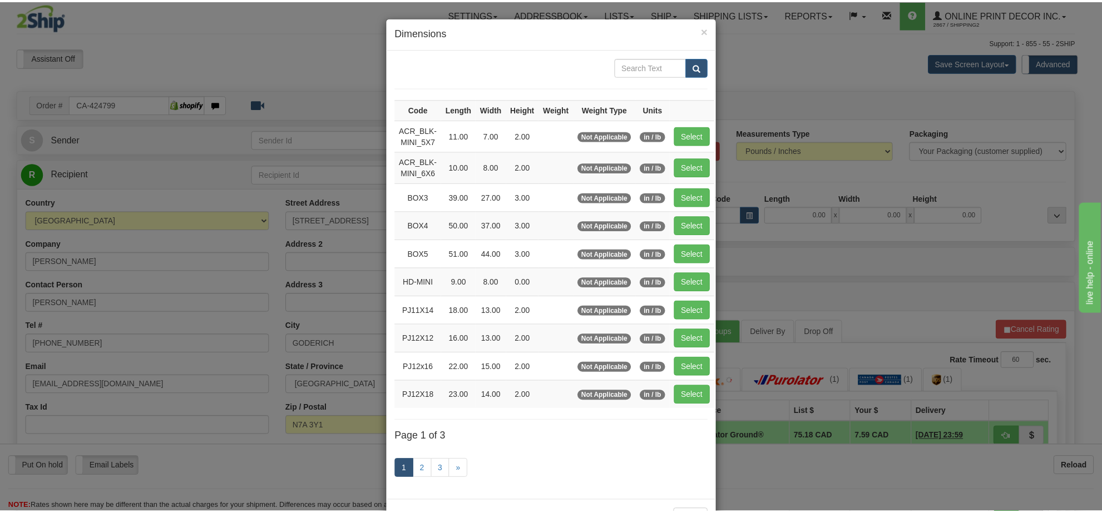
scroll to position [46, 0]
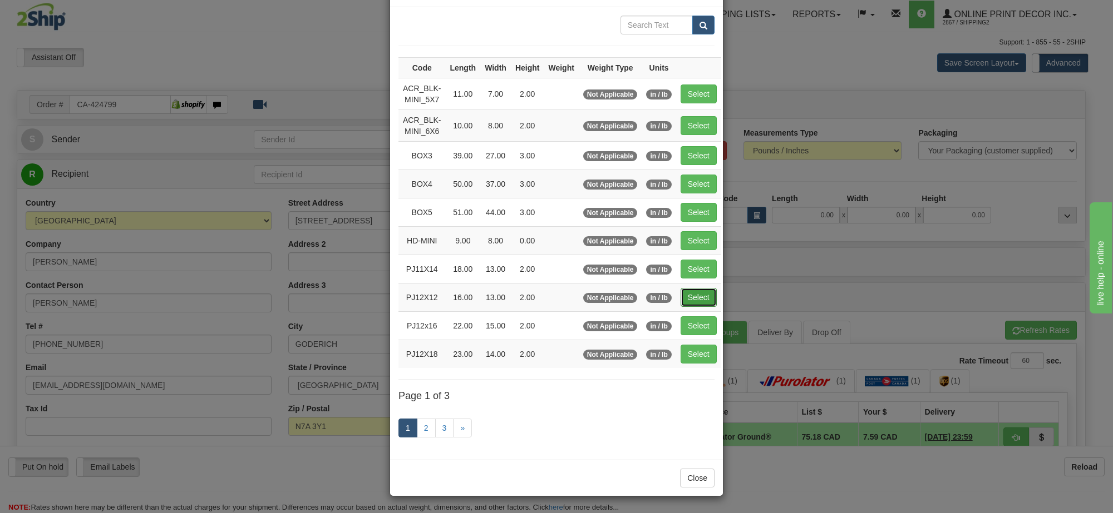
click at [687, 293] on button "Select" at bounding box center [698, 297] width 36 height 19
type input "PJ12X12"
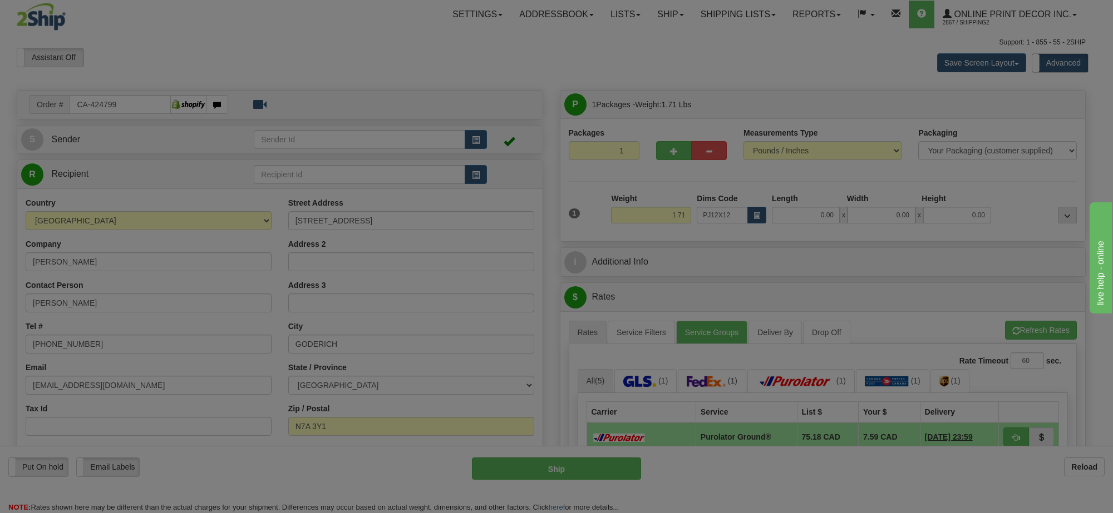
type input "16.00"
type input "13.00"
type input "2.00"
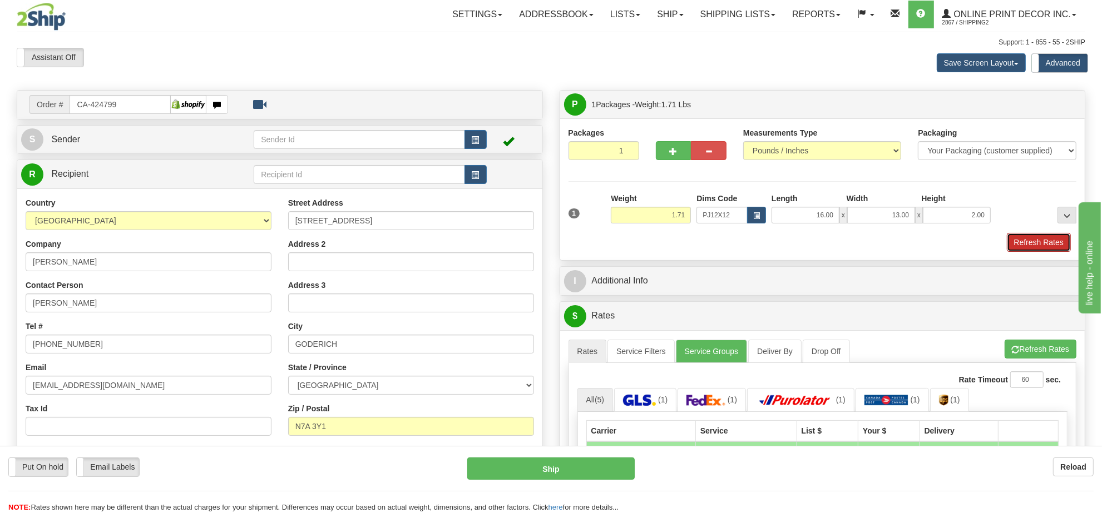
click at [1016, 240] on button "Refresh Rates" at bounding box center [1039, 242] width 64 height 19
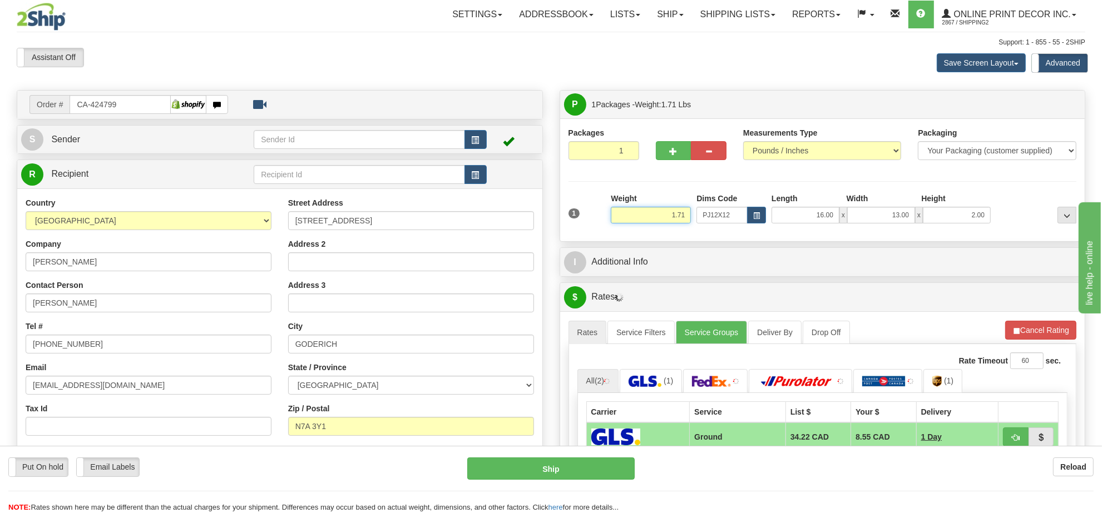
drag, startPoint x: 685, startPoint y: 212, endPoint x: 610, endPoint y: 221, distance: 76.2
click at [610, 221] on div "Weight 1.71" at bounding box center [651, 212] width 86 height 39
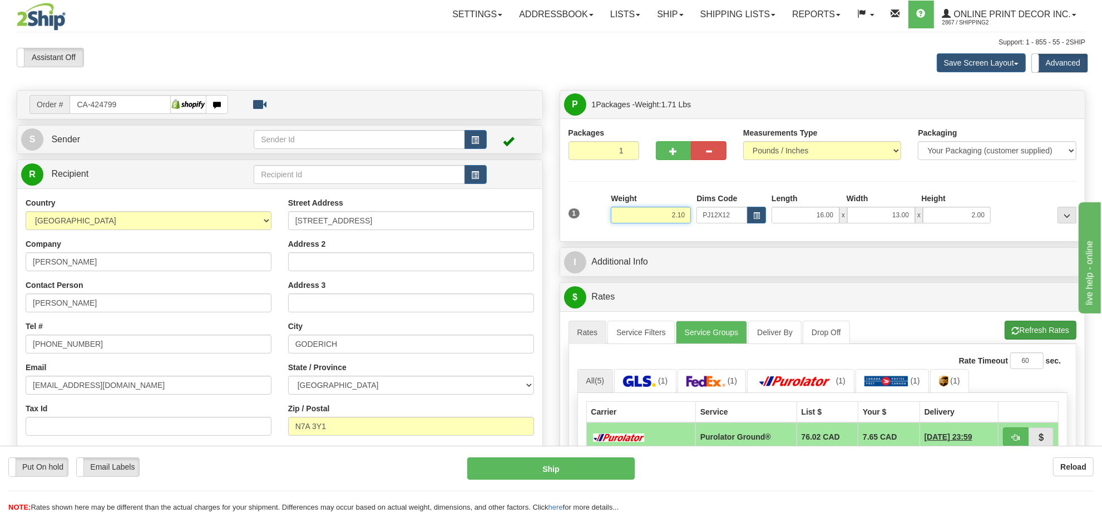
type input "2.10"
click at [1039, 329] on li "Refresh Rates Cancel Rating" at bounding box center [1041, 330] width 72 height 19
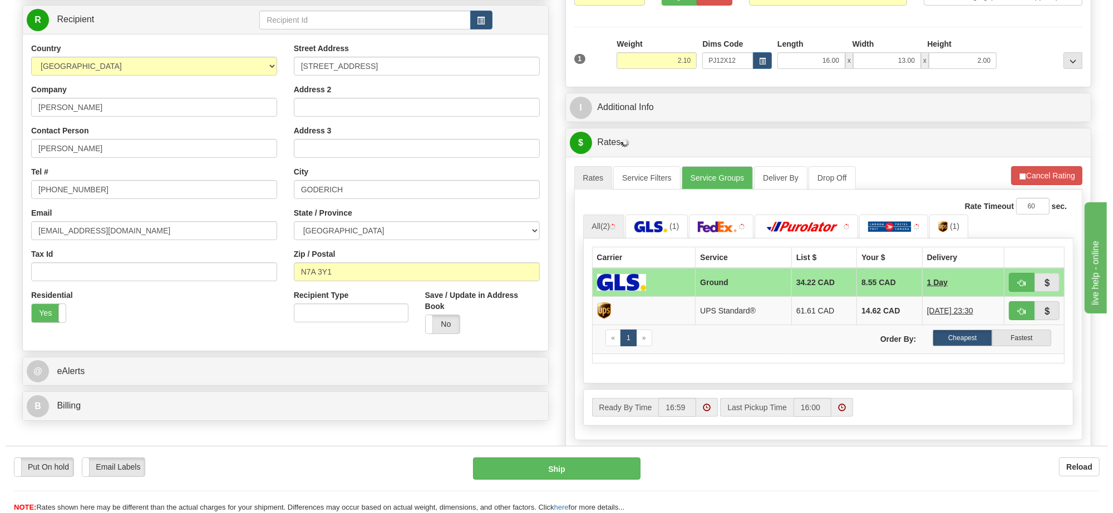
scroll to position [163, 0]
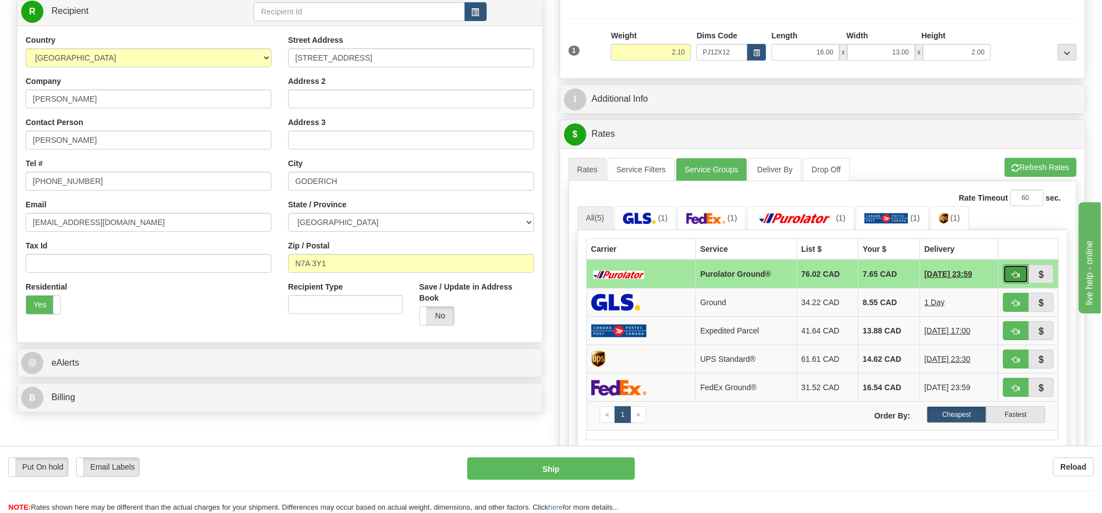
click at [1008, 278] on button "button" at bounding box center [1016, 274] width 26 height 19
type input "260"
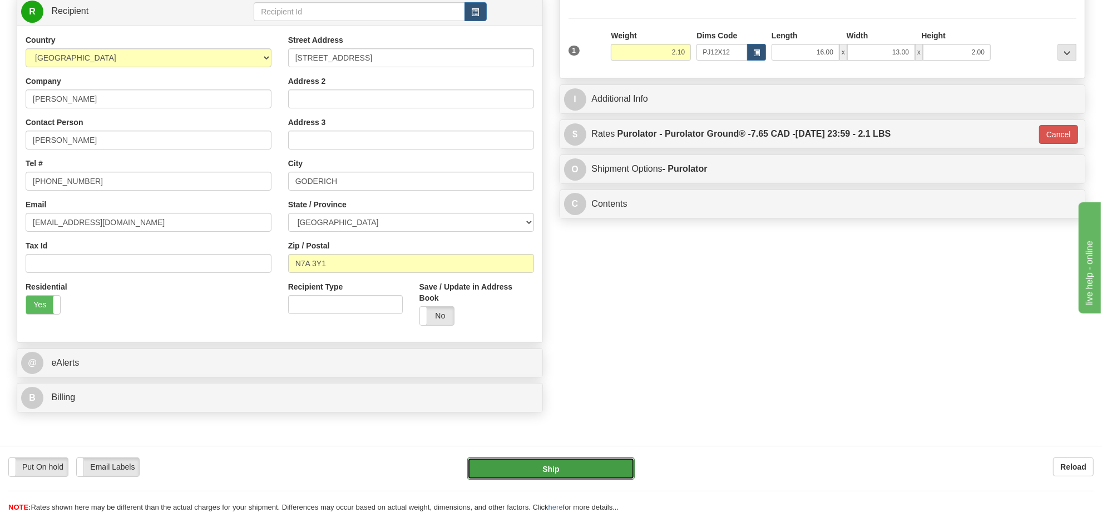
click at [606, 470] on button "Ship" at bounding box center [550, 469] width 167 height 22
